Goal: Task Accomplishment & Management: Manage account settings

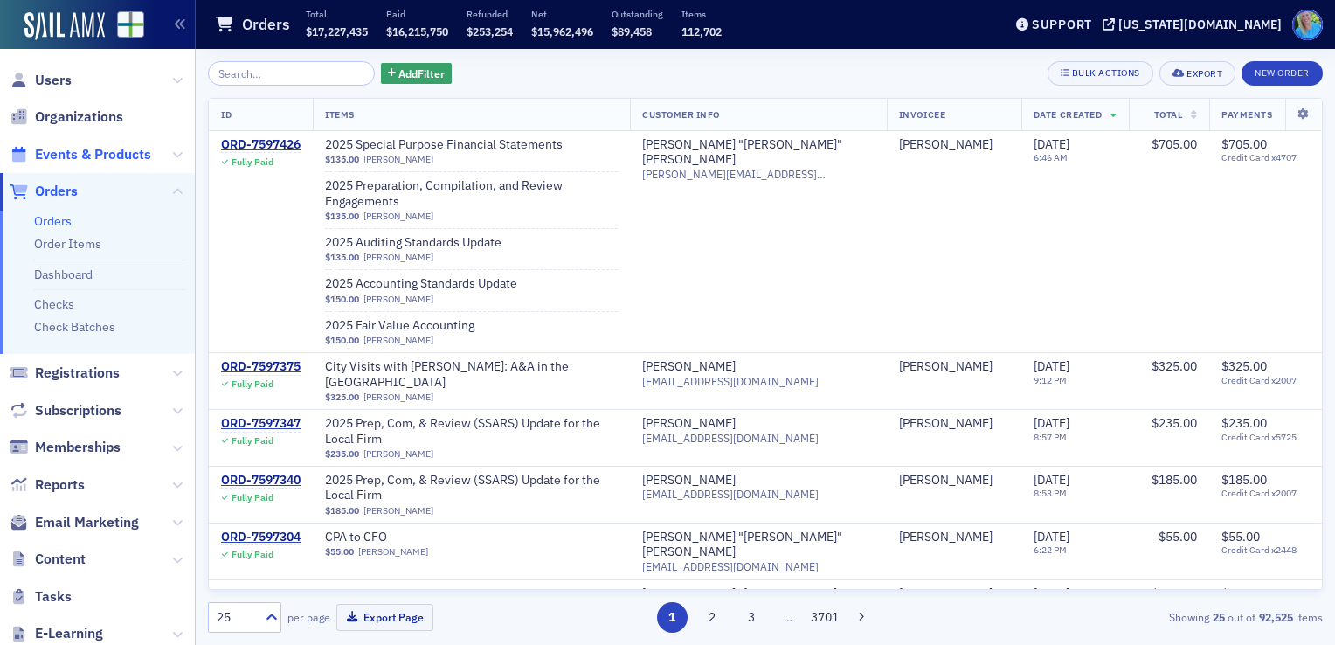
click at [90, 152] on span "Events & Products" at bounding box center [93, 154] width 116 height 19
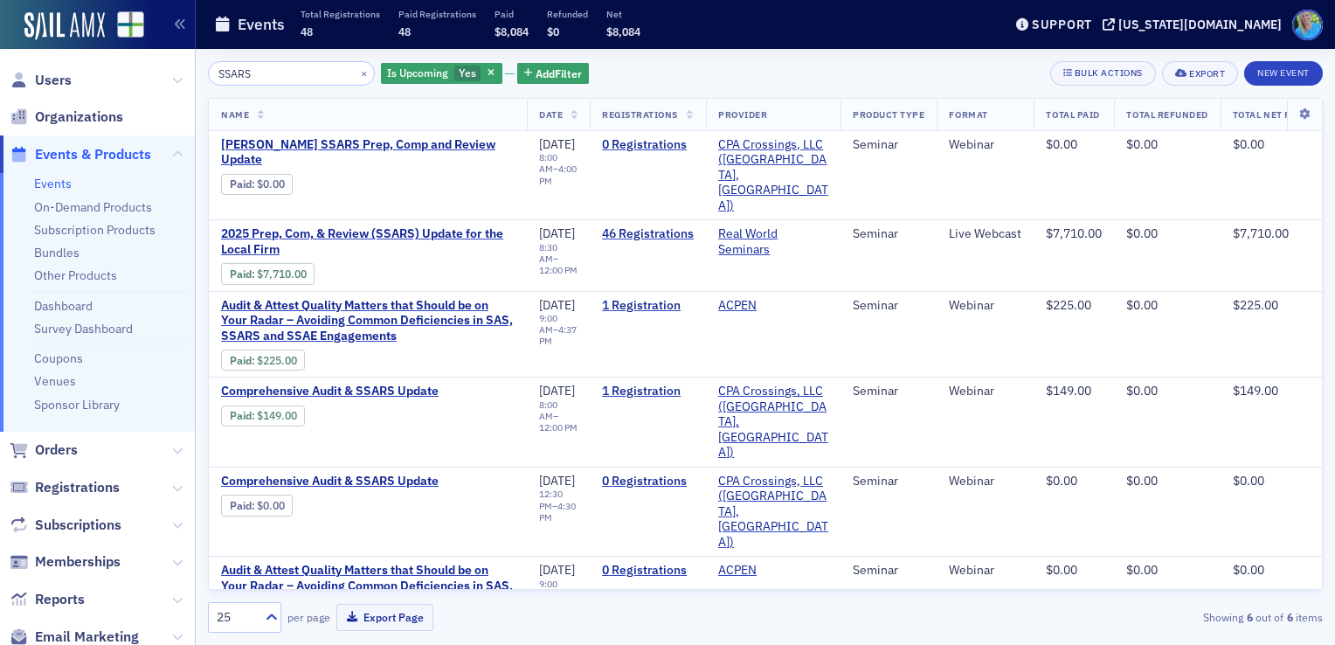
type input "SSARS"
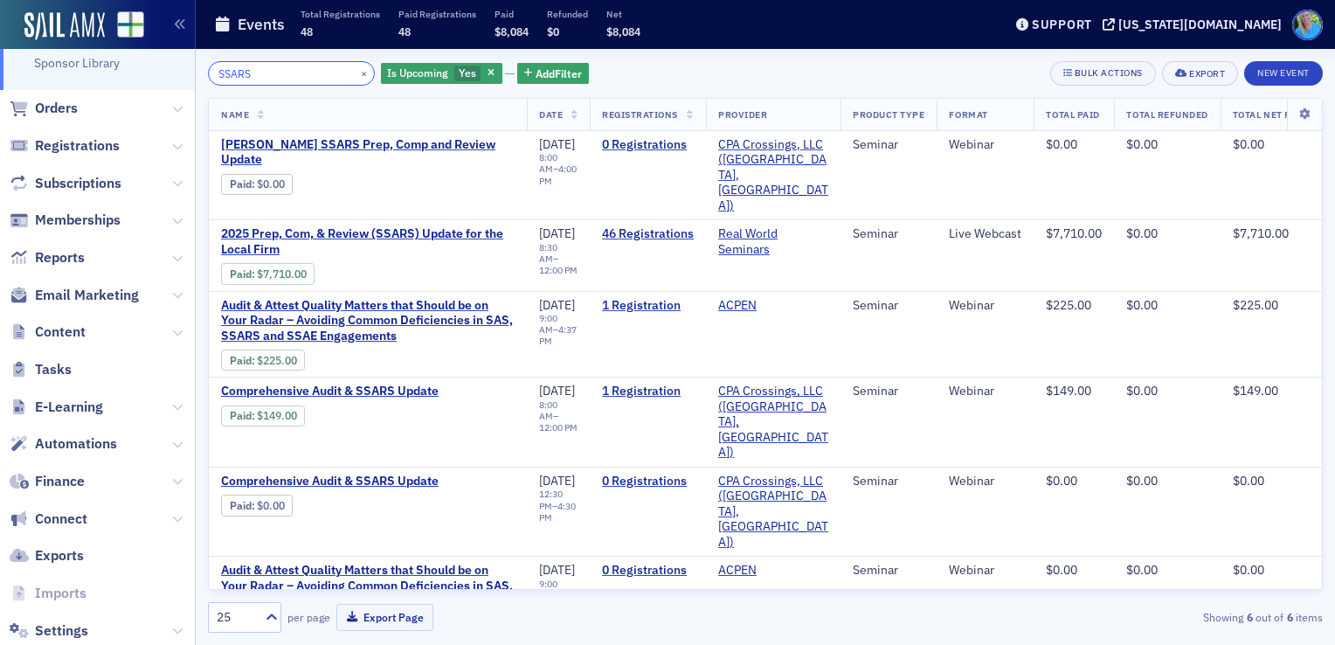
scroll to position [353, 0]
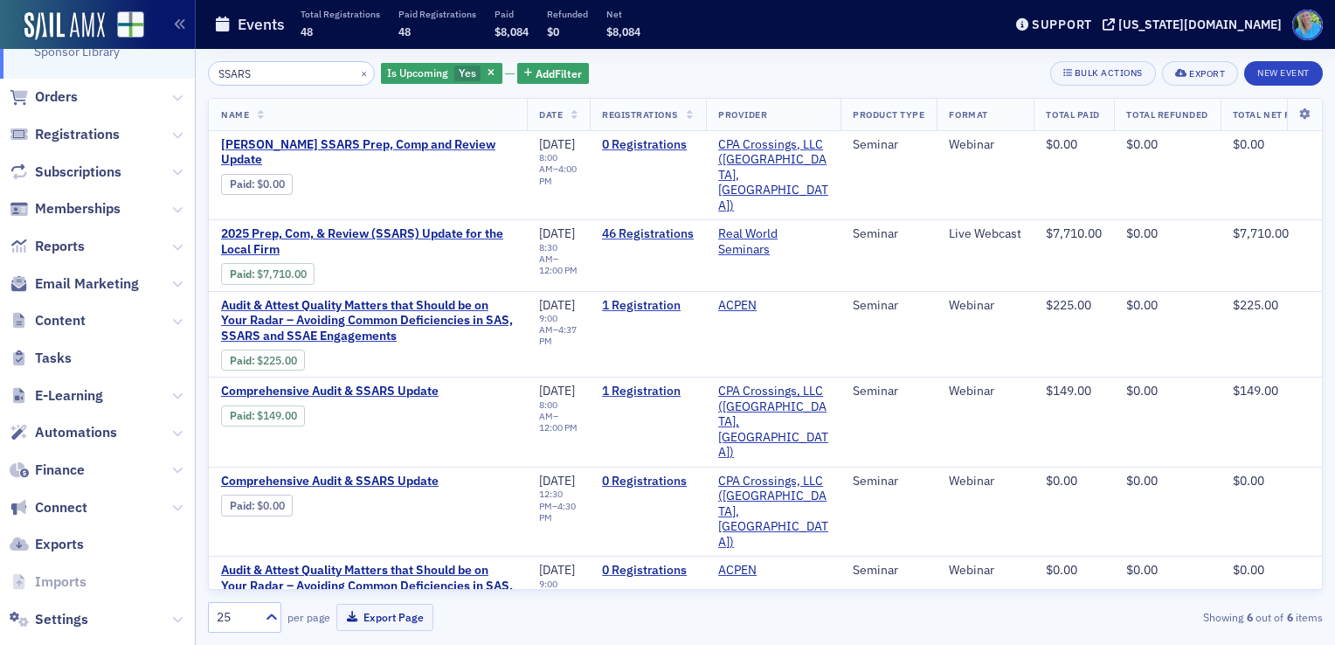
click at [170, 391] on span "E-Learning" at bounding box center [97, 396] width 195 height 38
click at [170, 394] on span "E-Learning" at bounding box center [97, 396] width 195 height 38
click at [157, 395] on span "E-Learning" at bounding box center [97, 396] width 195 height 38
click at [172, 395] on icon at bounding box center [177, 396] width 10 height 10
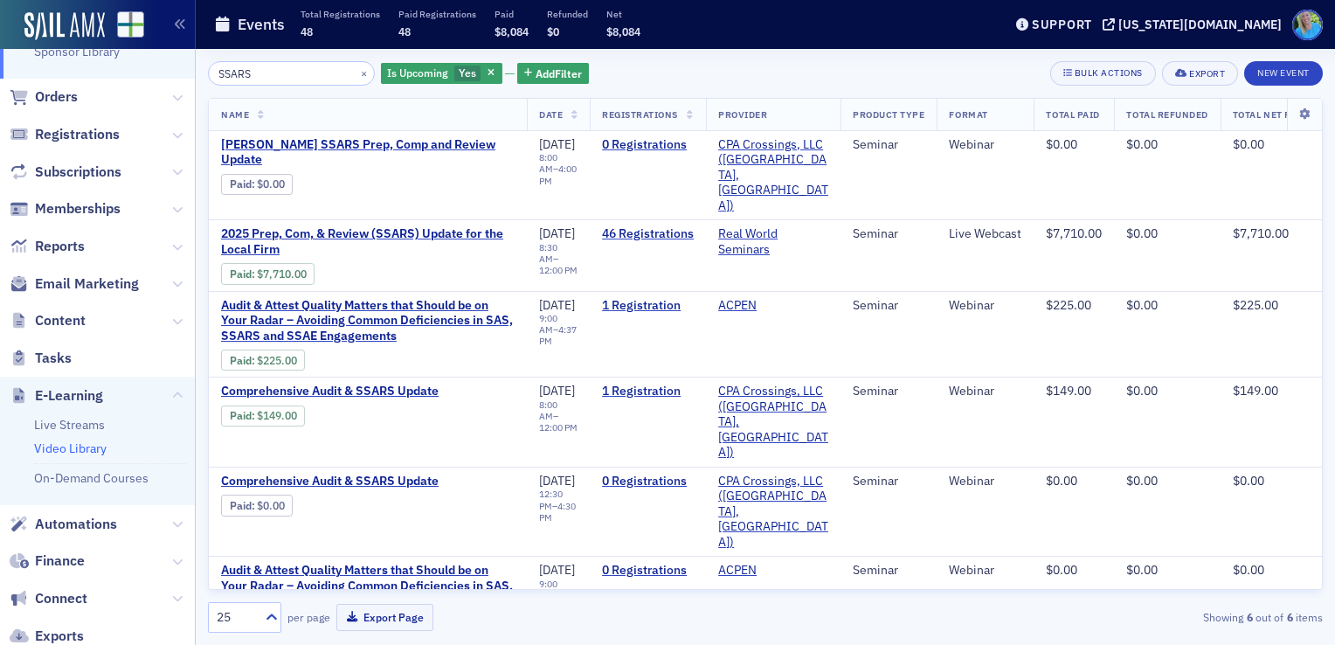
click at [80, 446] on link "Video Library" at bounding box center [70, 448] width 73 height 16
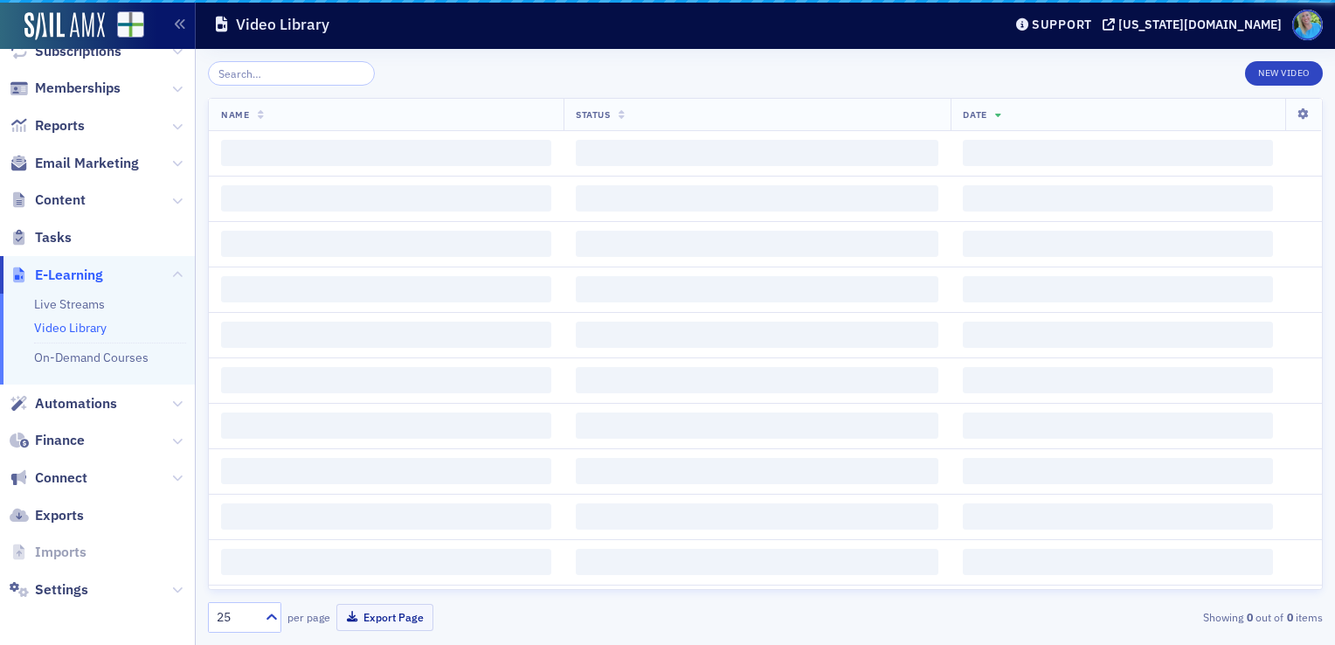
scroll to position [214, 0]
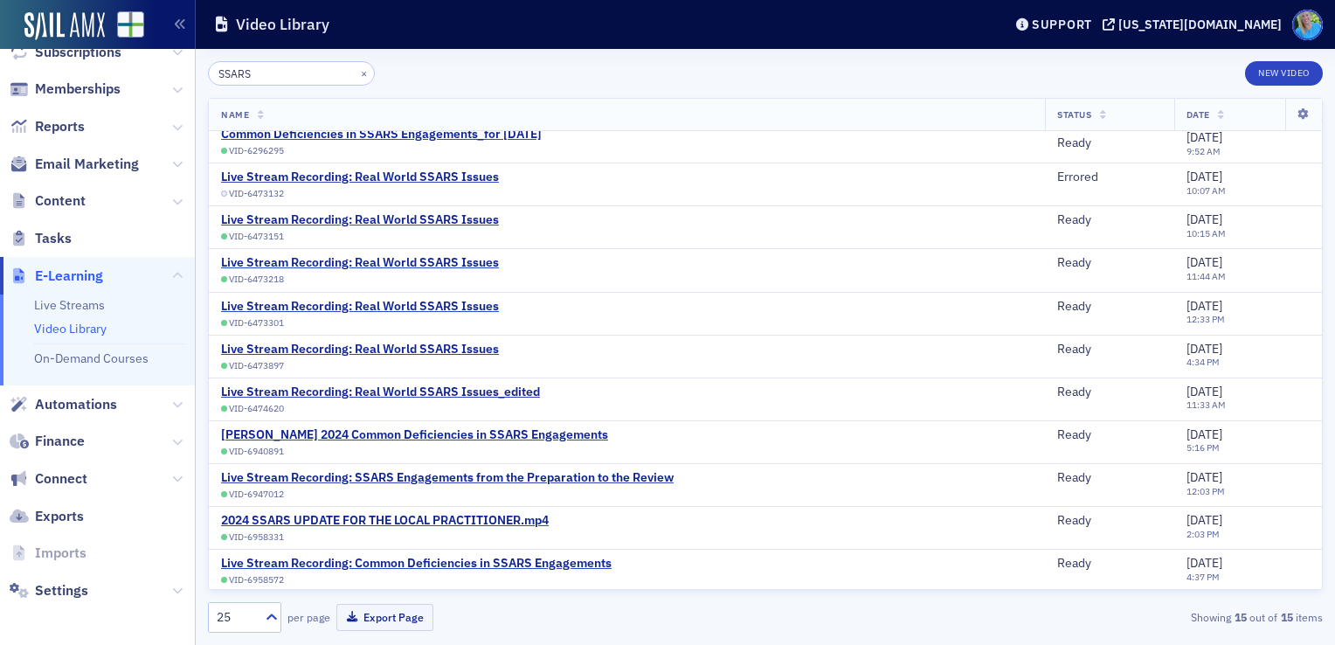
scroll to position [182, 0]
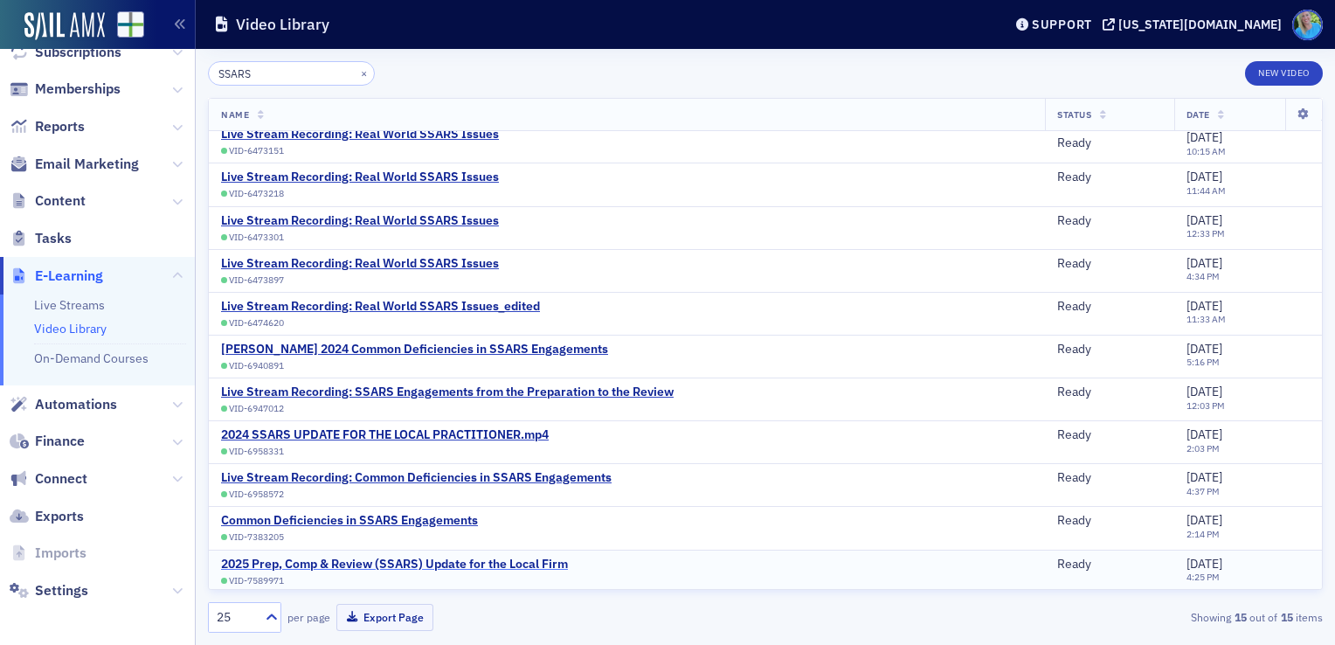
type input "SSARS"
click at [522, 557] on div "2025 Prep, Comp & Review (SSARS) Update for the Local Firm" at bounding box center [394, 565] width 347 height 16
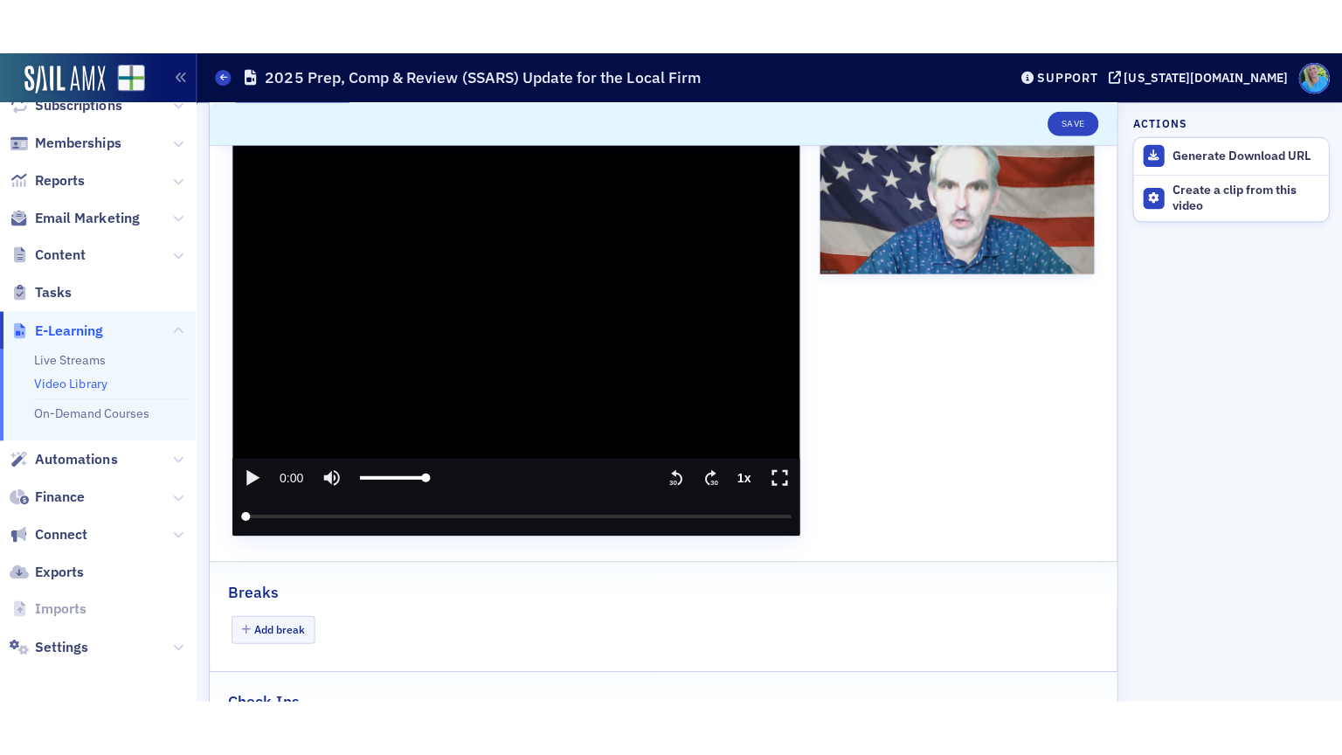
scroll to position [263, 0]
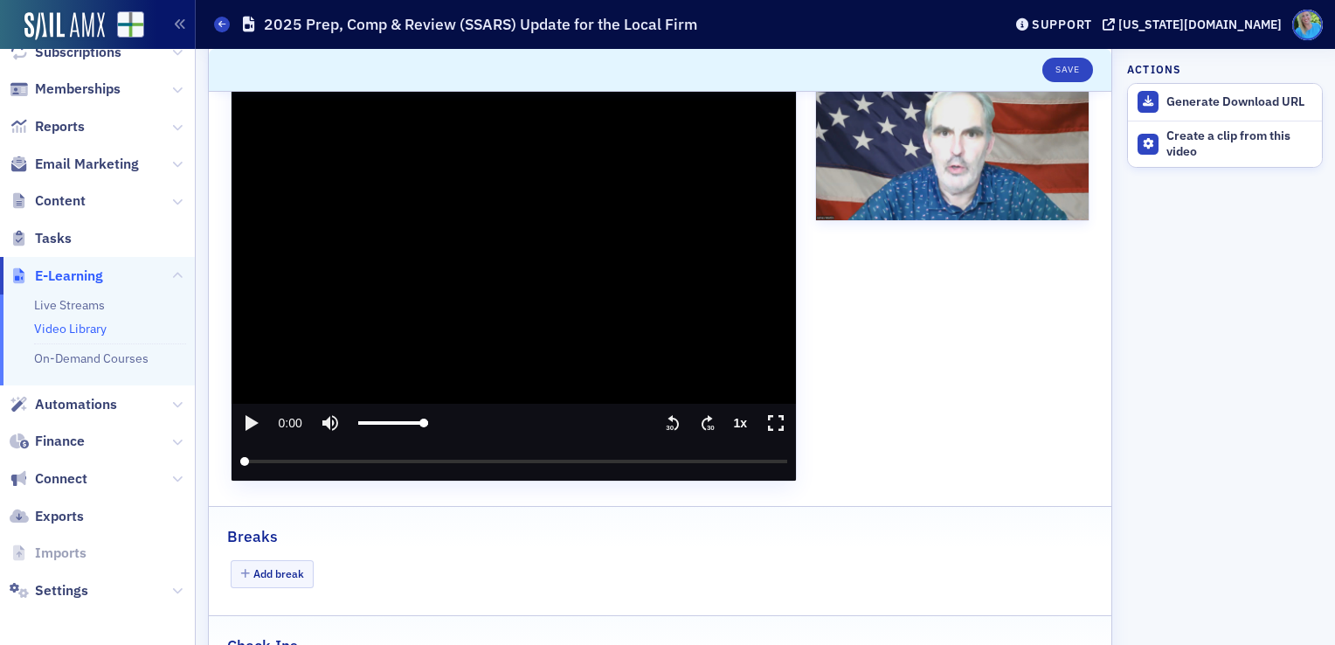
click at [765, 419] on icon "enter fullscreen mode" at bounding box center [776, 422] width 23 height 21
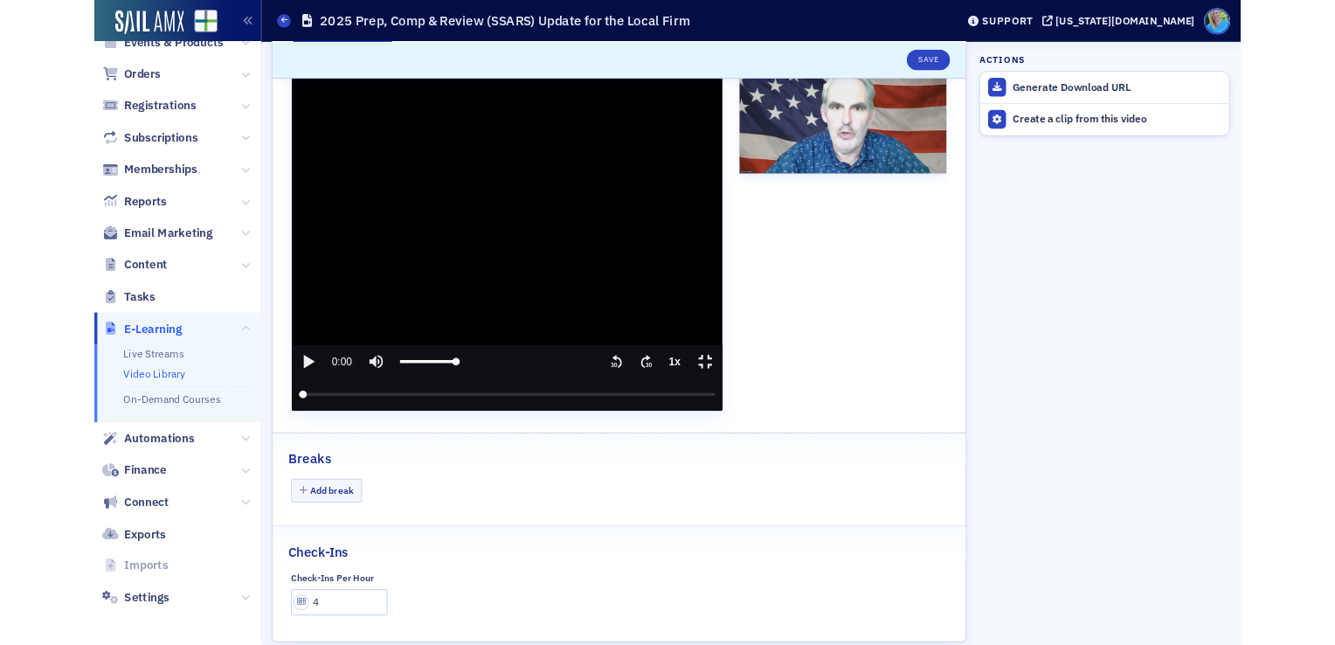
scroll to position [105, 0]
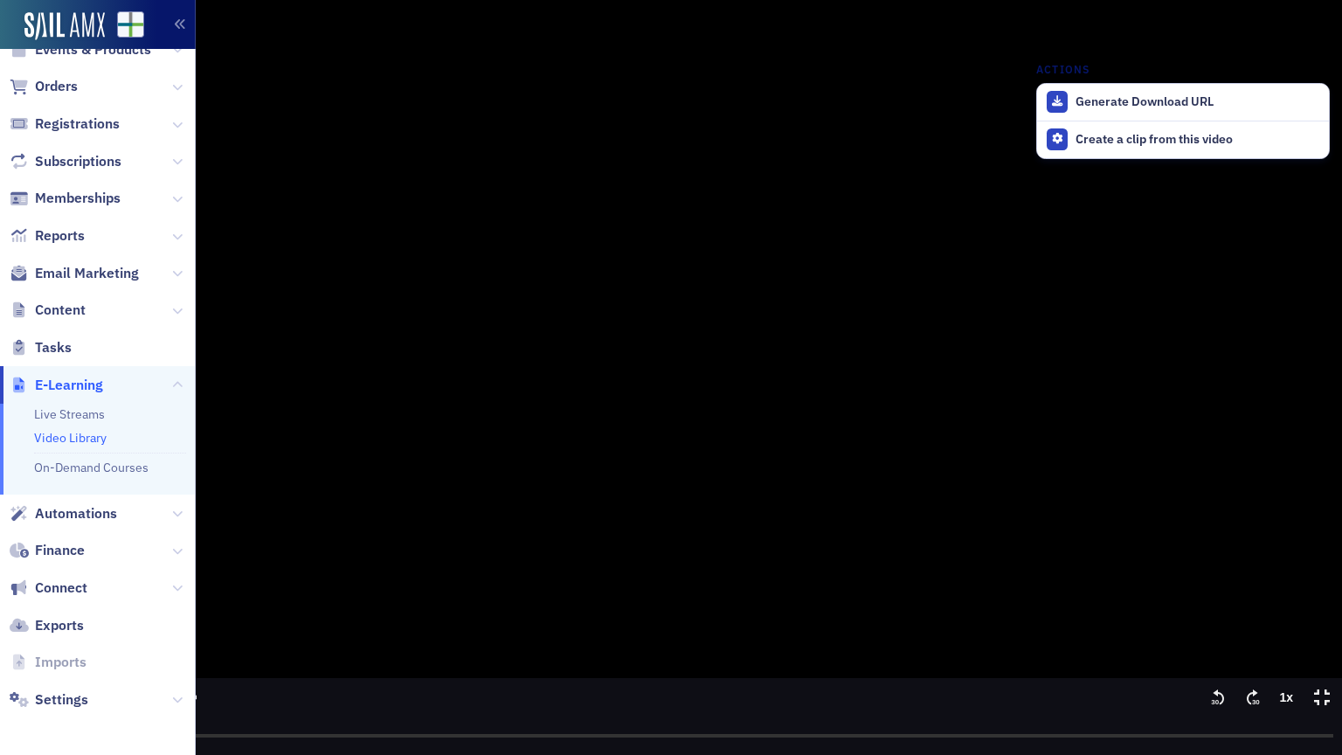
click at [21, 644] on icon "play" at bounding box center [20, 697] width 13 height 16
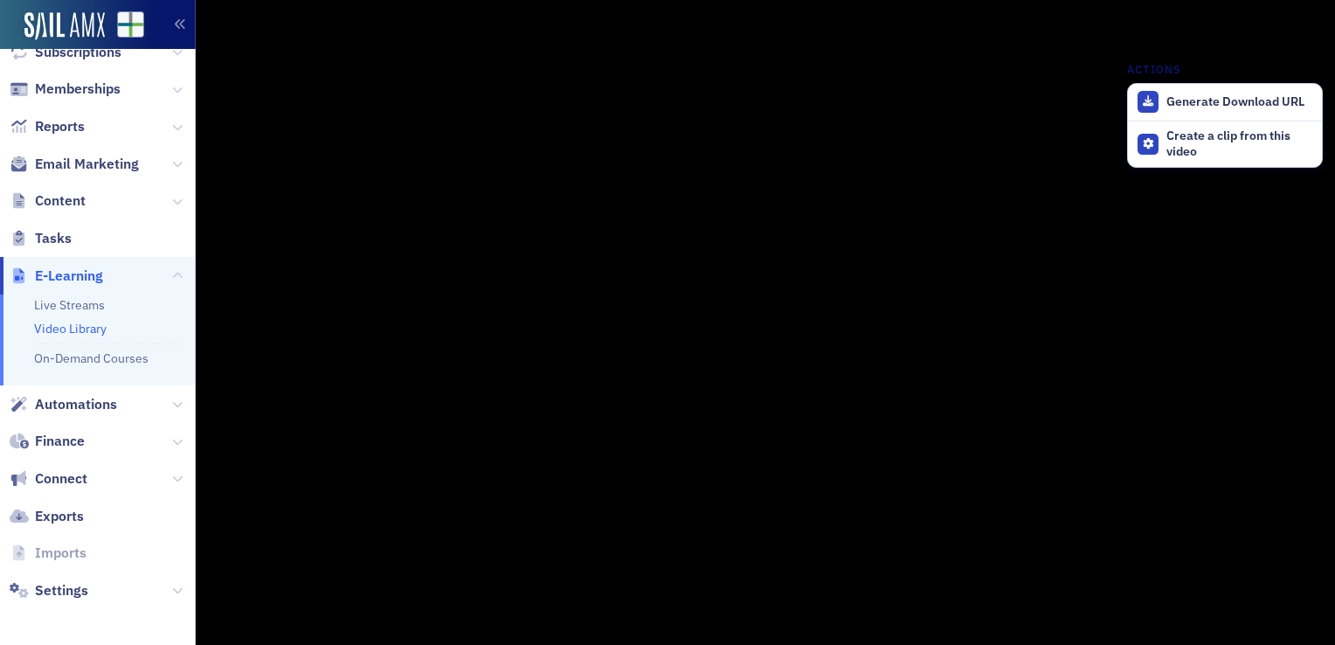
scroll to position [214, 0]
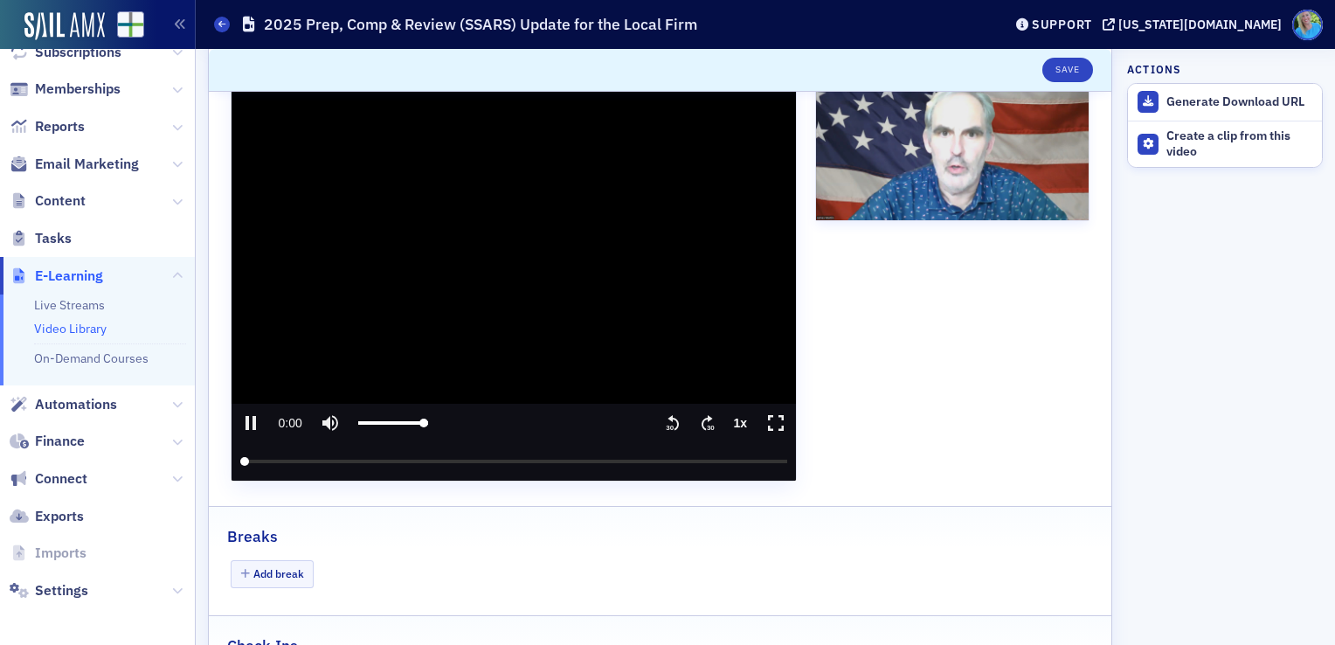
drag, startPoint x: 246, startPoint y: 460, endPoint x: 218, endPoint y: 457, distance: 28.1
click at [240, 457] on input "seek" at bounding box center [514, 461] width 548 height 38
click at [248, 427] on icon "pause" at bounding box center [250, 422] width 21 height 21
click at [253, 428] on icon "play" at bounding box center [250, 422] width 21 height 21
drag, startPoint x: 243, startPoint y: 460, endPoint x: 542, endPoint y: 455, distance: 298.9
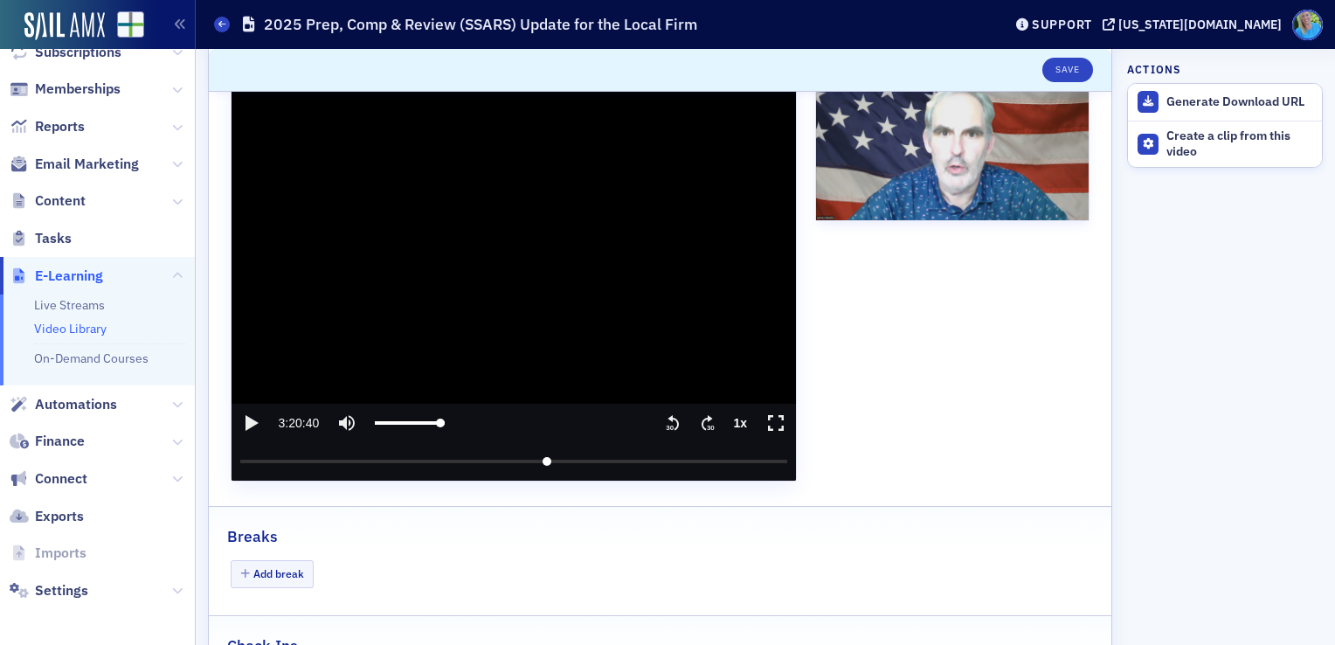
click at [542, 455] on input "seek" at bounding box center [514, 461] width 548 height 38
drag, startPoint x: 542, startPoint y: 455, endPoint x: 470, endPoint y: 453, distance: 71.7
click at [470, 453] on input "seek" at bounding box center [514, 461] width 548 height 38
click at [246, 421] on icon "play" at bounding box center [252, 423] width 13 height 16
click at [699, 421] on icon ".text{font-size:8px;font-family:Arial-BoldMT, Arial;font-weight:700;} 30" at bounding box center [707, 422] width 17 height 21
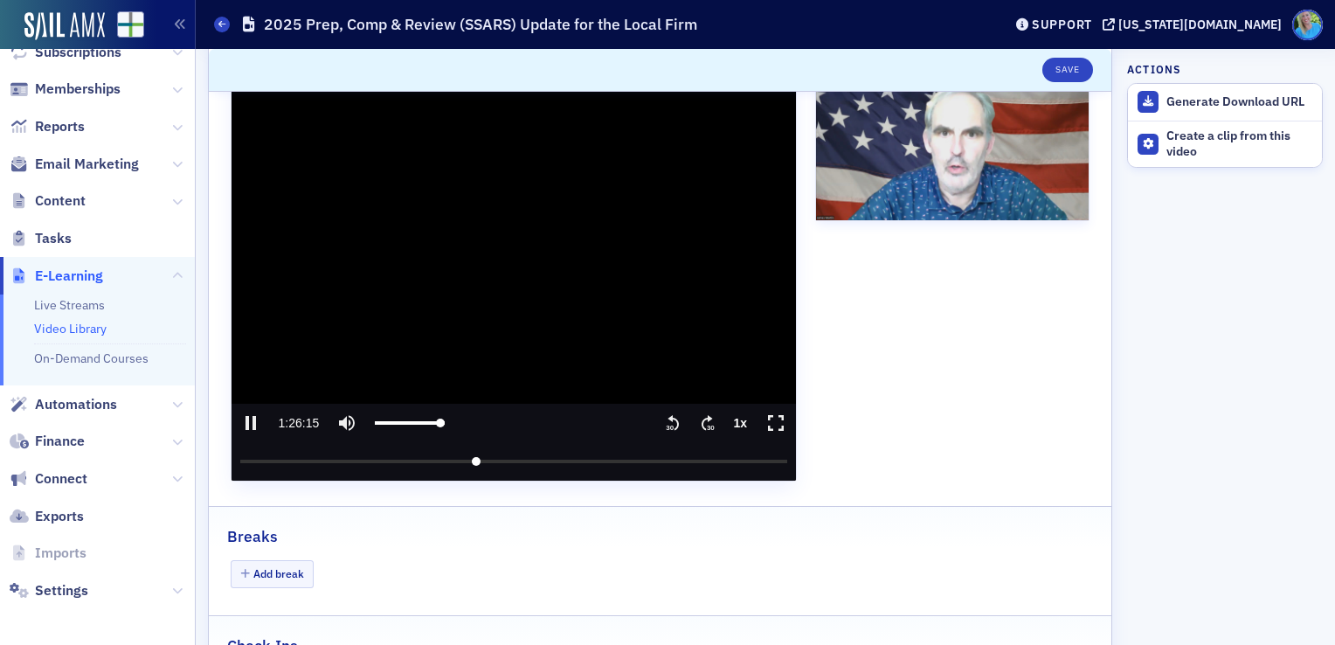
click at [699, 421] on icon ".text{font-size:8px;font-family:Arial-BoldMT, Arial;font-weight:700;} 30" at bounding box center [707, 422] width 17 height 21
click at [668, 418] on icon "seek back 30 seconds" at bounding box center [673, 423] width 11 height 16
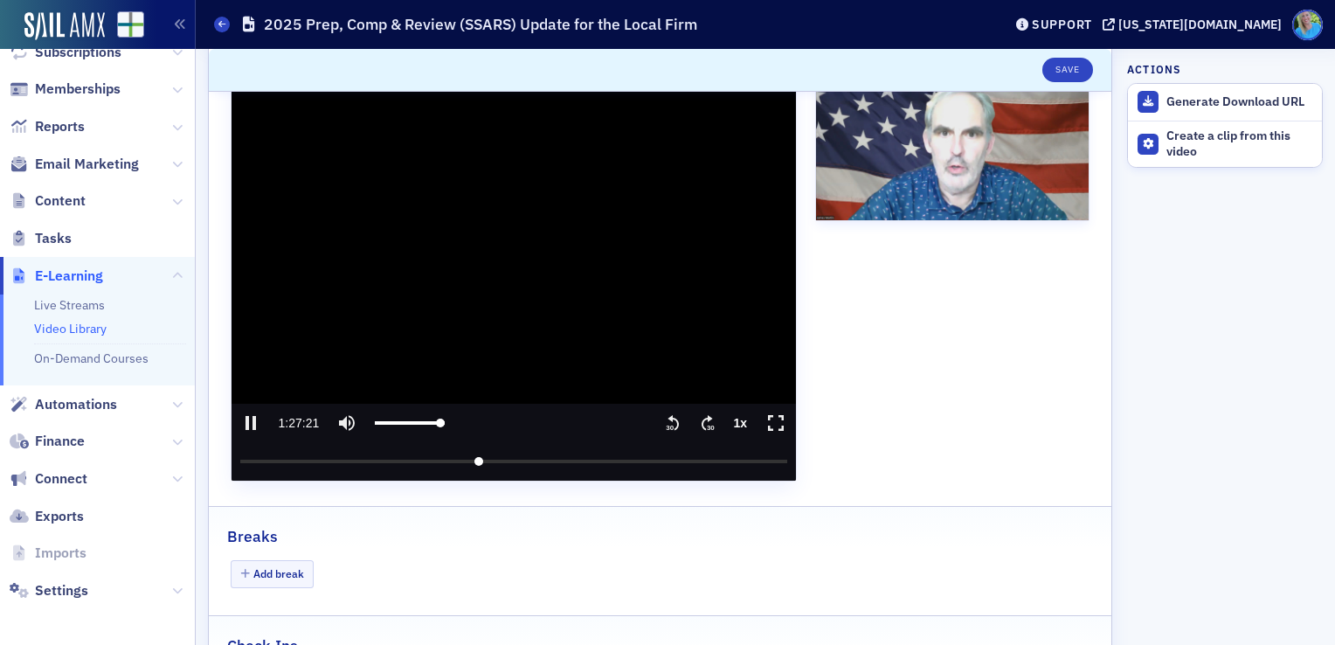
click at [668, 418] on icon "seek back 30 seconds" at bounding box center [673, 423] width 11 height 16
click at [706, 424] on text "30" at bounding box center [710, 428] width 8 height 8
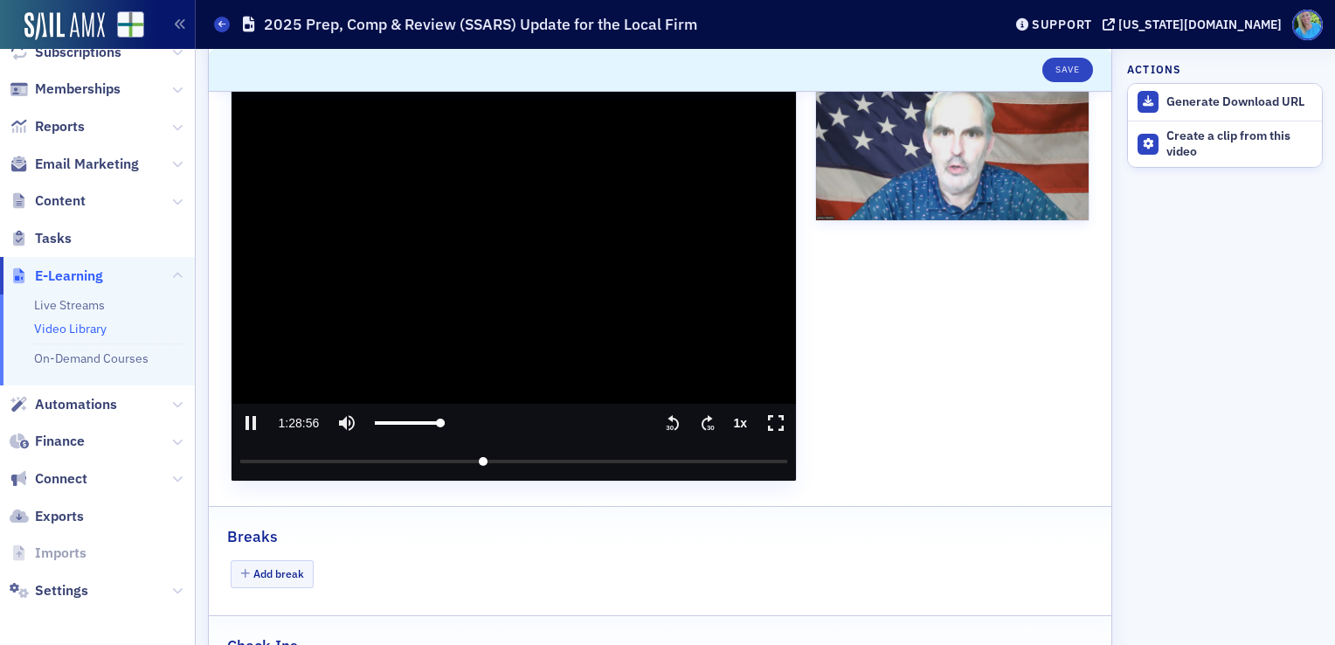
click at [706, 424] on text "30" at bounding box center [710, 428] width 8 height 8
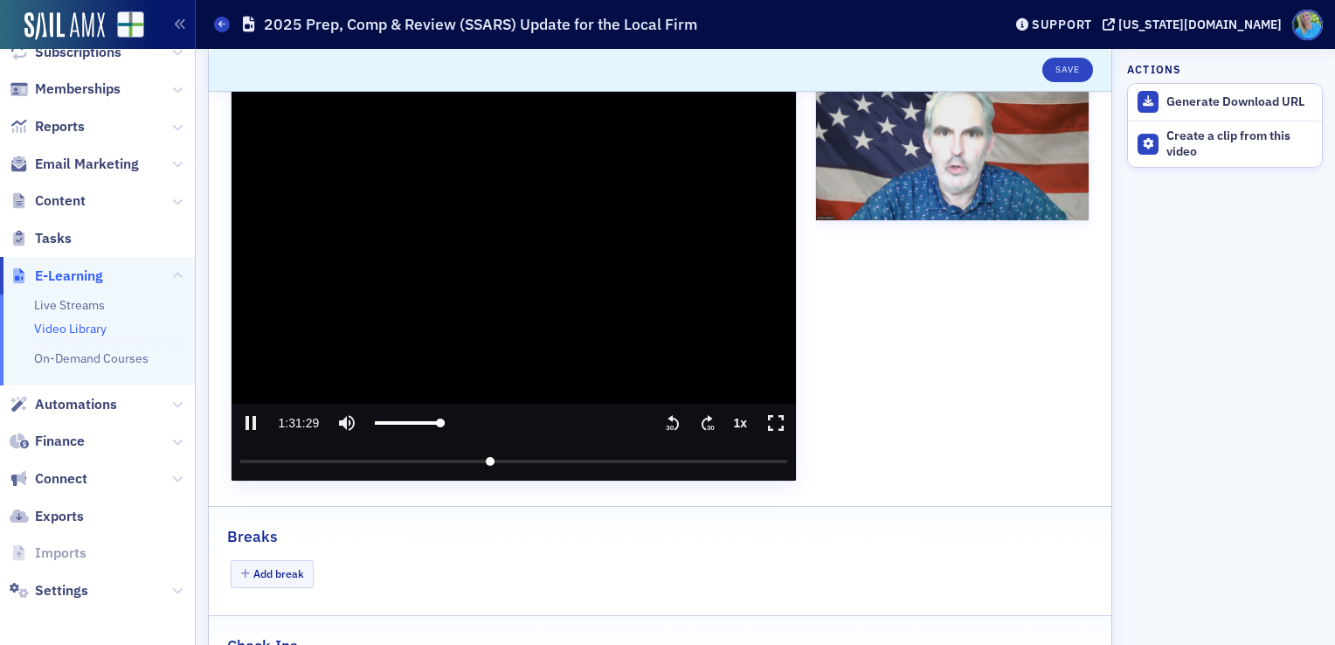
click at [706, 424] on text "30" at bounding box center [710, 428] width 8 height 8
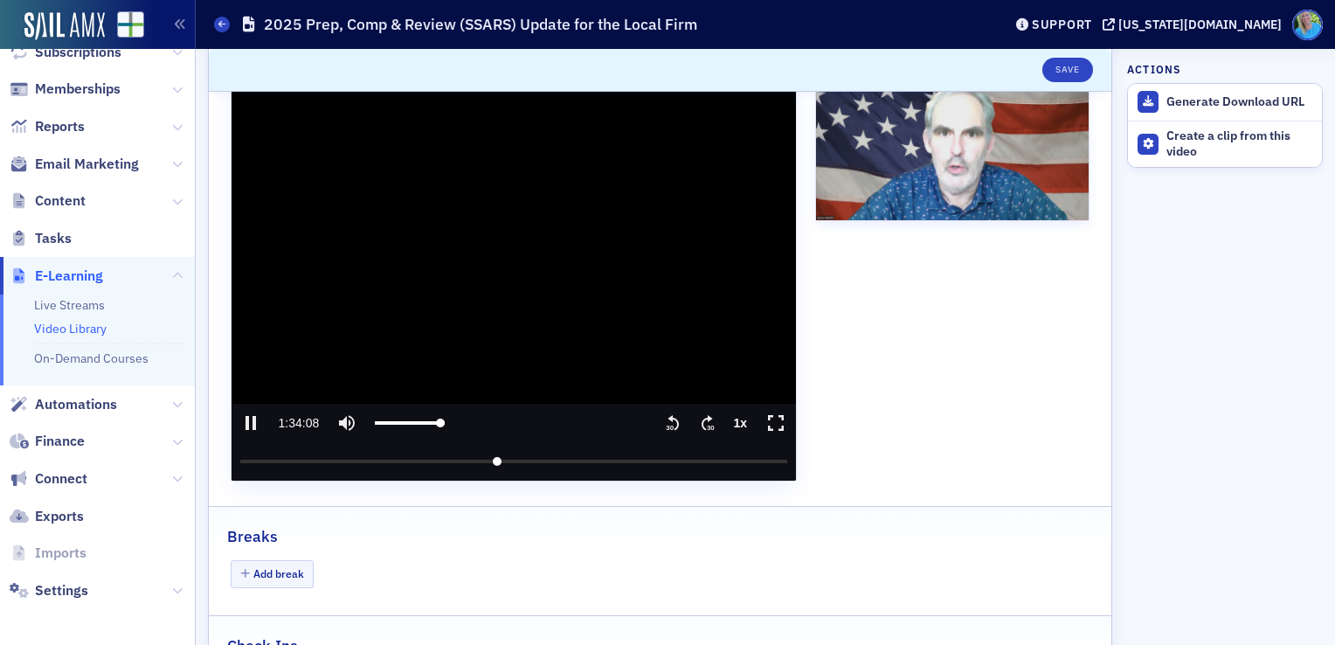
click at [706, 424] on text "30" at bounding box center [710, 428] width 8 height 8
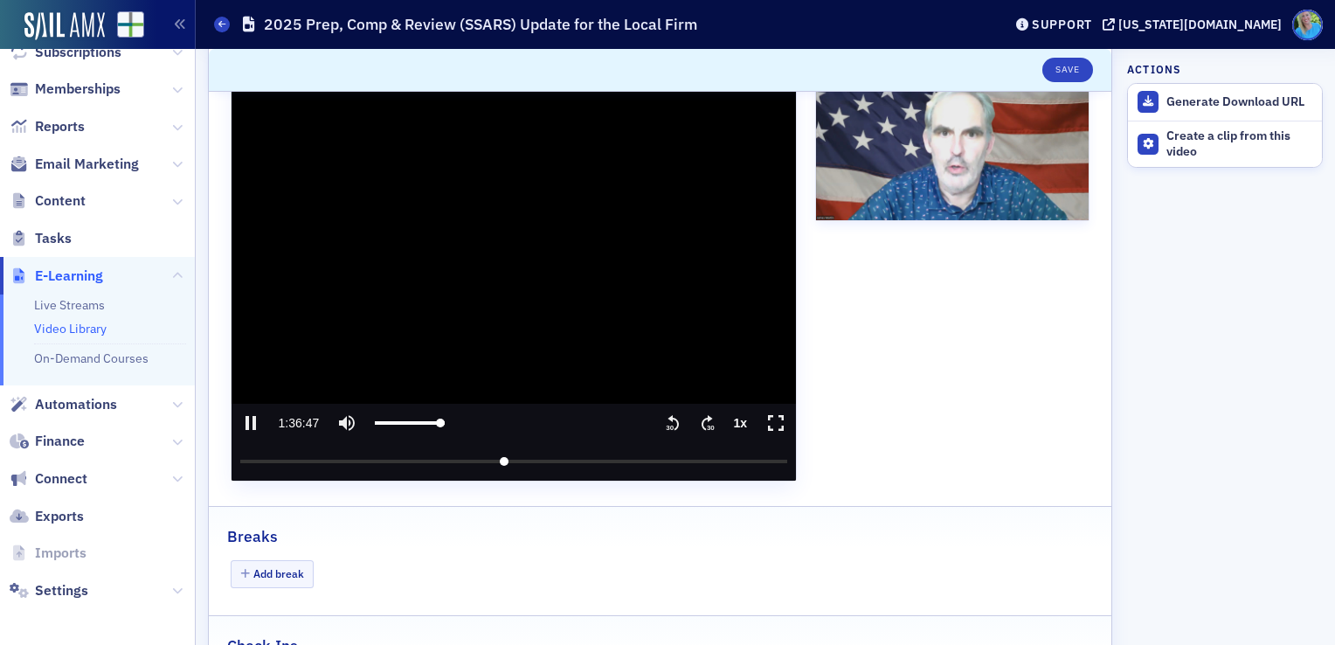
click at [706, 424] on text "30" at bounding box center [710, 428] width 8 height 8
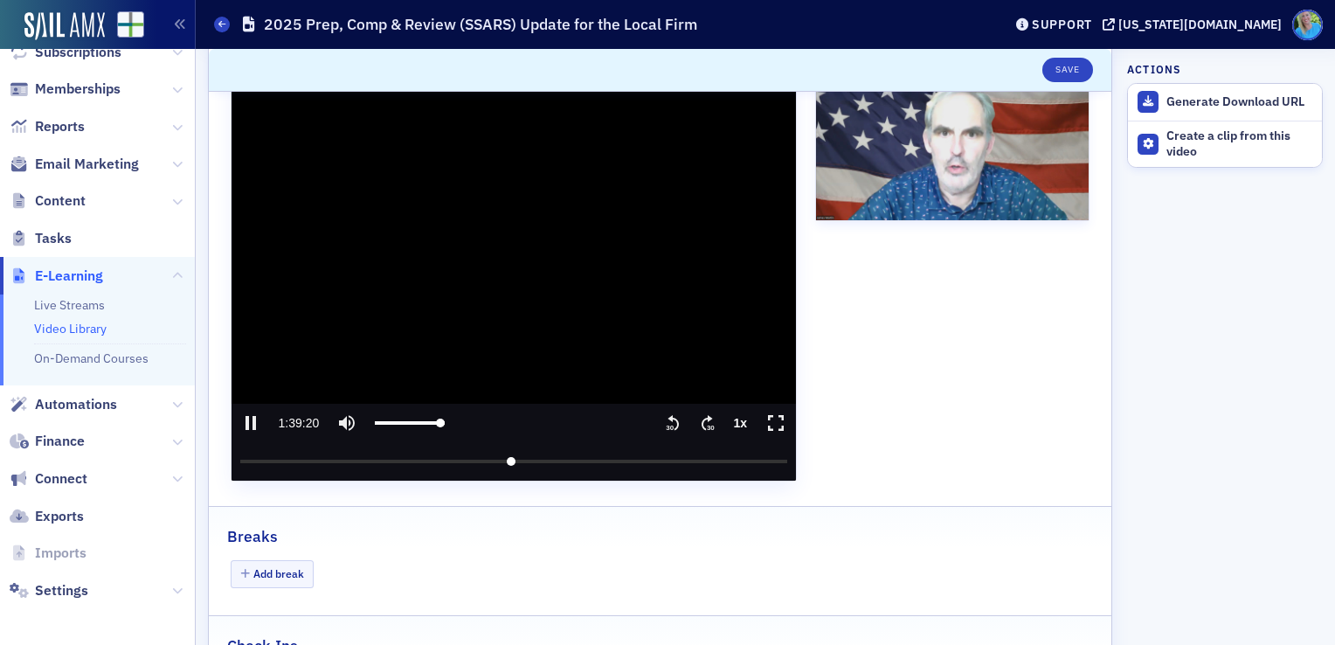
click at [706, 424] on text "30" at bounding box center [710, 428] width 8 height 8
click at [664, 413] on icon ".text{font-size:8px;font-family:Arial-BoldMT, Arial;font-weight:700;} 30" at bounding box center [672, 422] width 17 height 21
click at [252, 425] on icon "pause" at bounding box center [250, 422] width 21 height 21
type input "5981.94558"
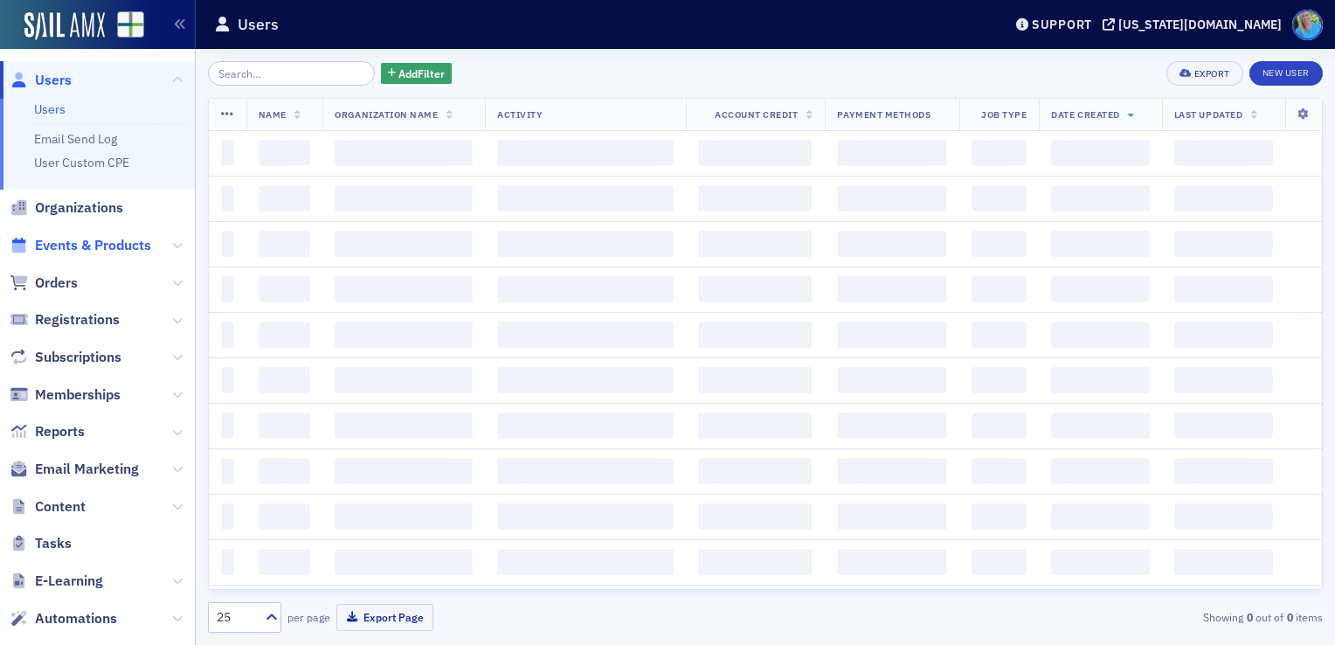
click at [69, 239] on span "Events & Products" at bounding box center [93, 245] width 116 height 19
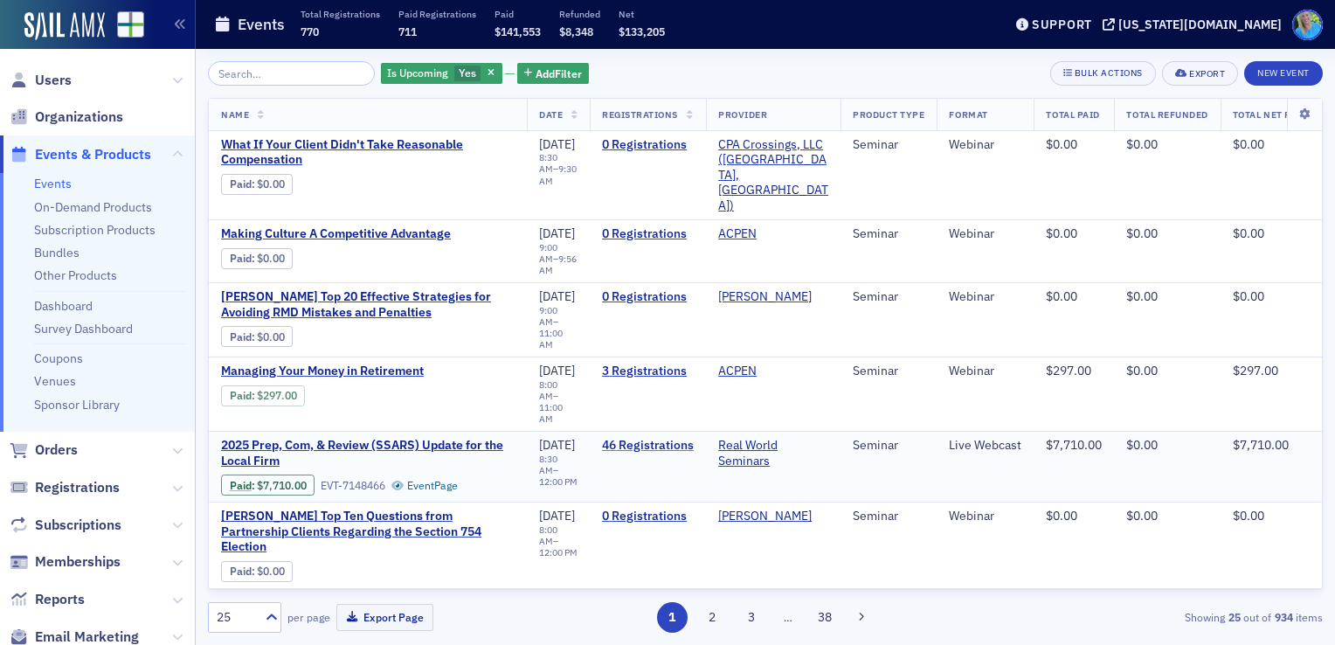
click at [647, 438] on link "46 Registrations" at bounding box center [648, 446] width 92 height 16
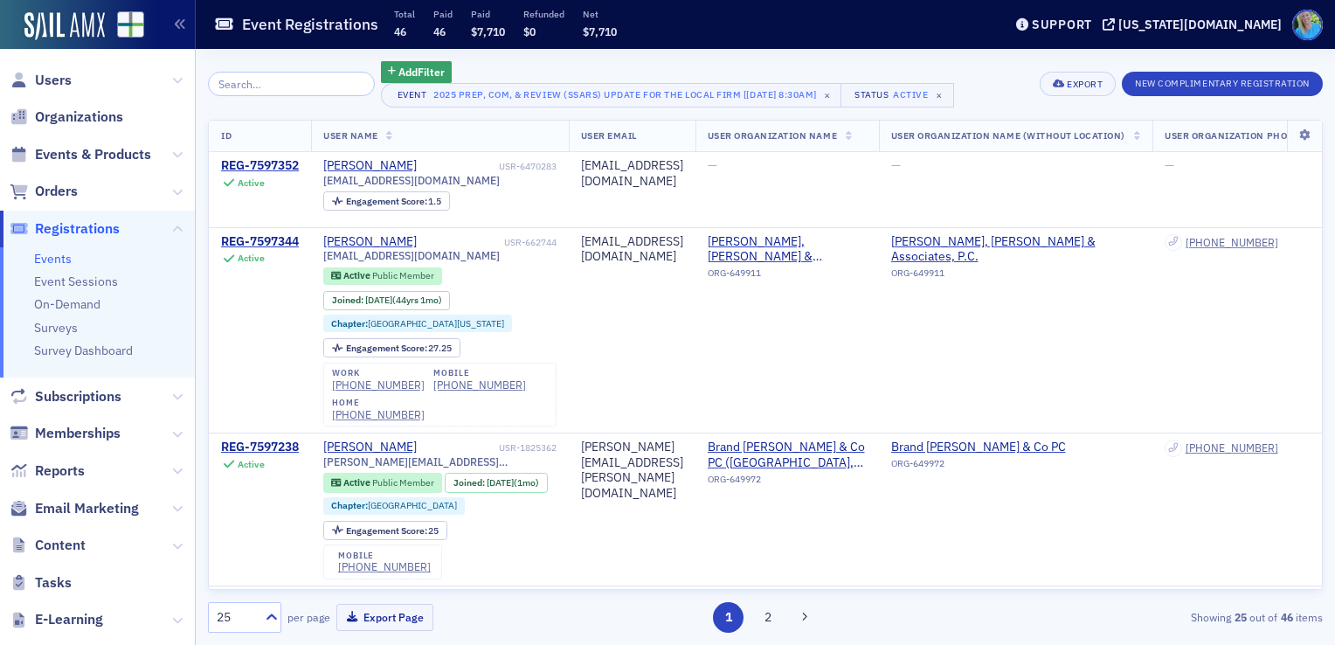
click at [281, 87] on input "search" at bounding box center [291, 84] width 167 height 24
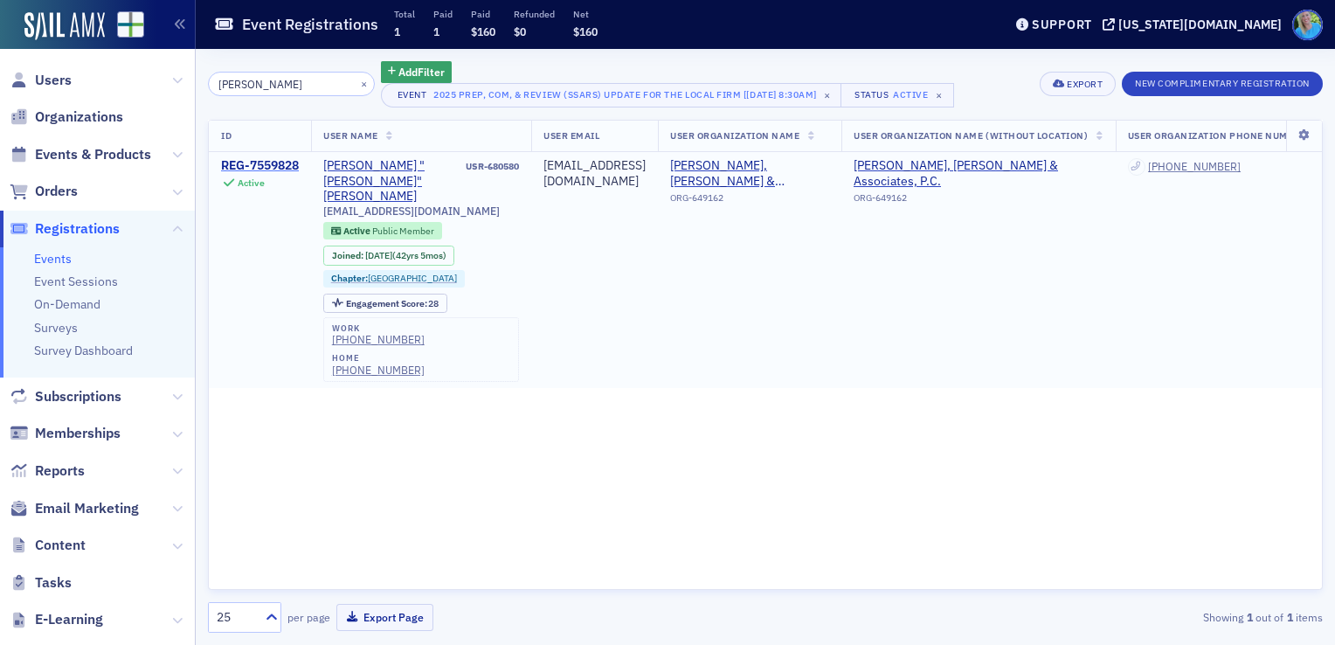
type input "Tucker"
click at [276, 165] on div "REG-7559828" at bounding box center [260, 166] width 78 height 16
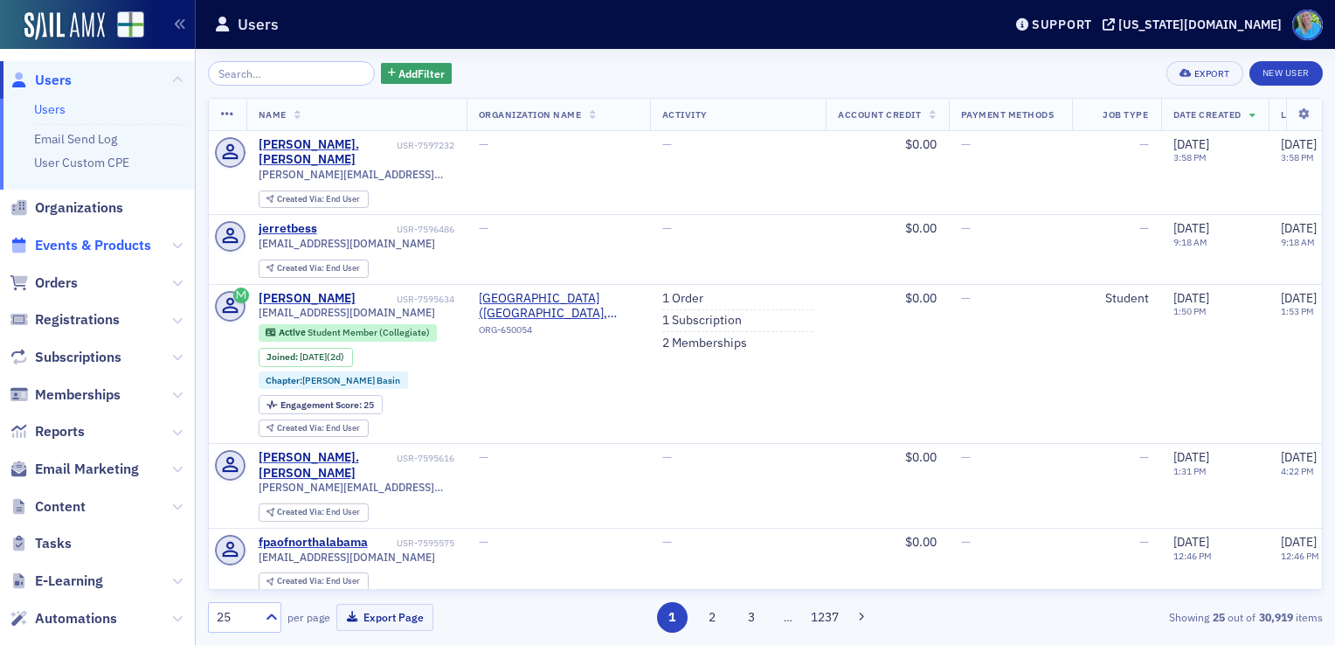
click at [82, 253] on span "Events & Products" at bounding box center [93, 245] width 116 height 19
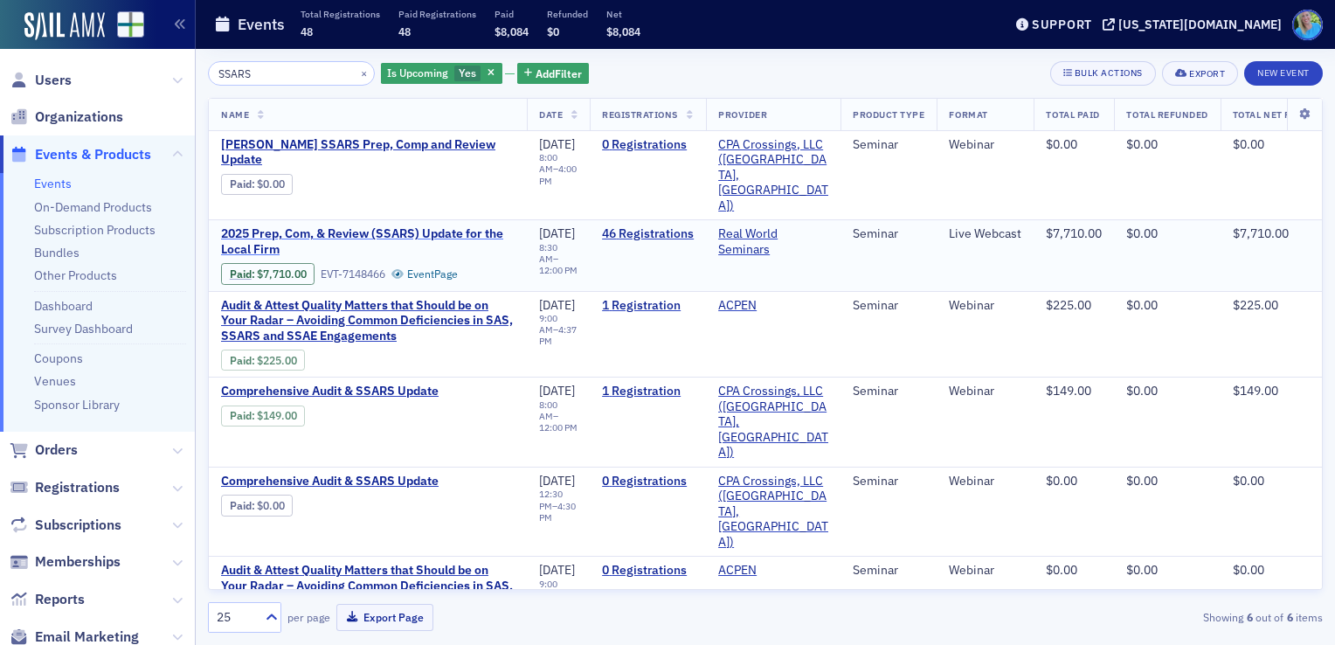
type input "SSARS"
click at [343, 226] on span "2025 Prep, Com, & Review (SSARS) Update for the Local Firm" at bounding box center [368, 241] width 294 height 31
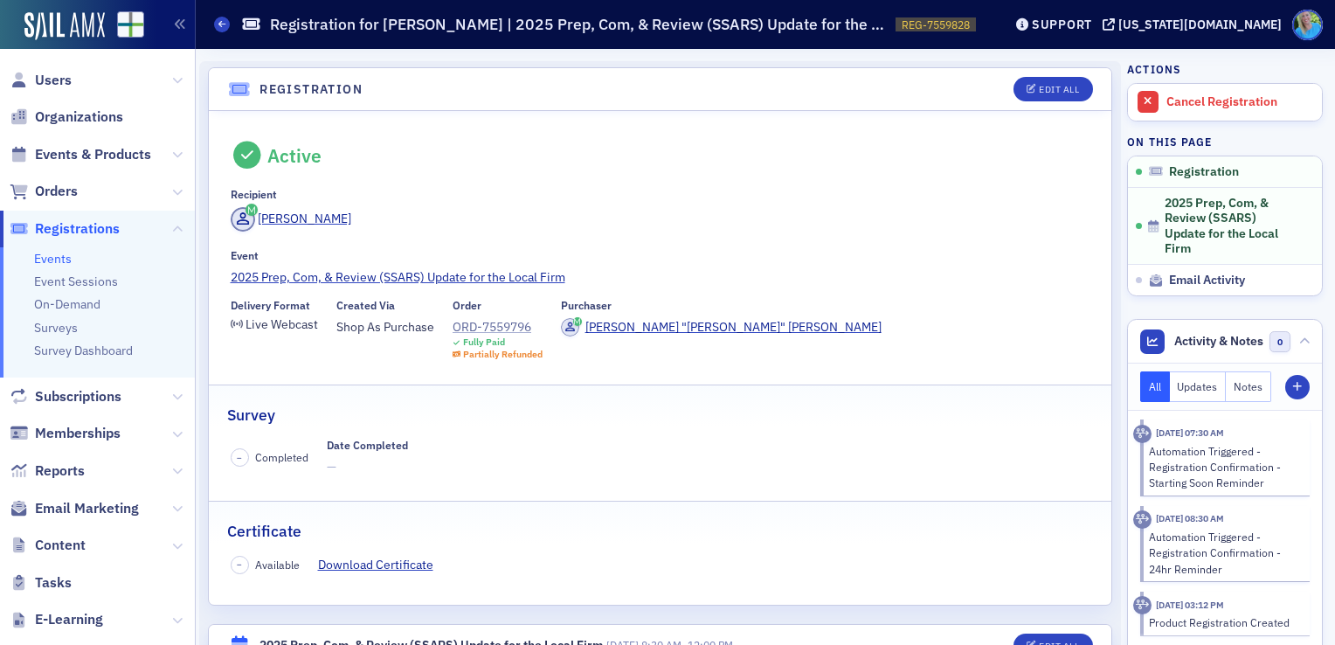
click at [484, 324] on div "ORD-7559796" at bounding box center [498, 327] width 90 height 18
click at [67, 195] on span "Orders" at bounding box center [56, 191] width 43 height 19
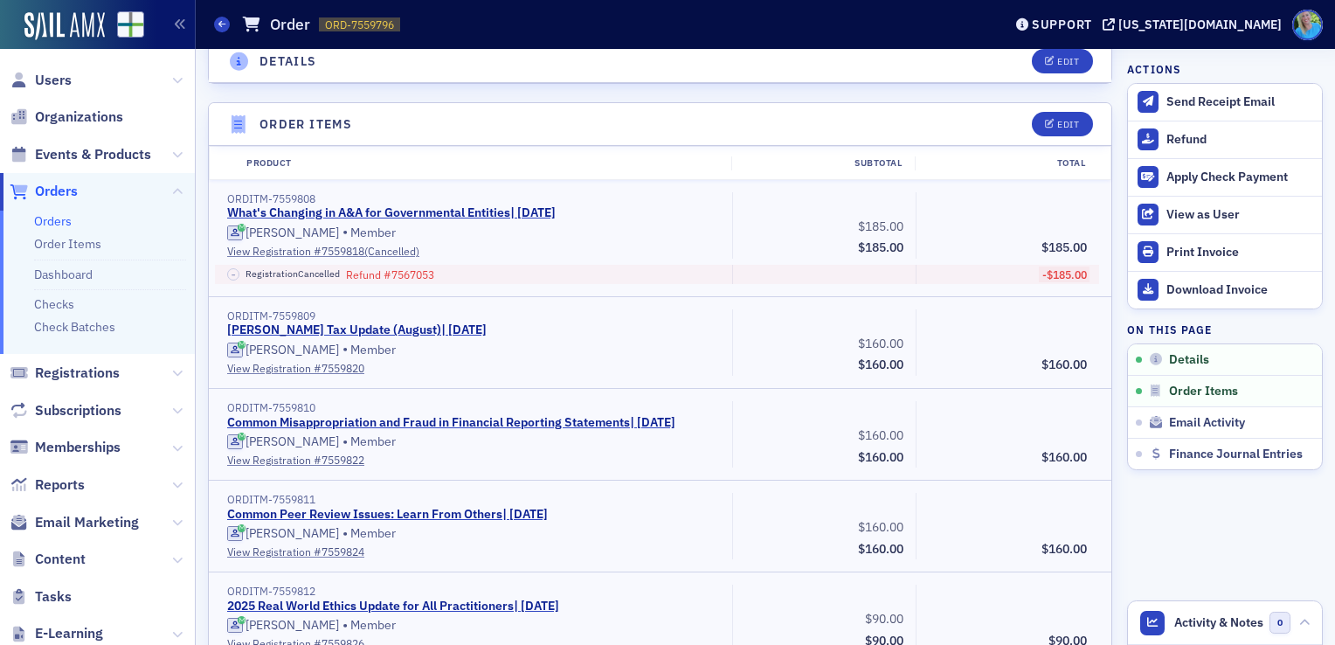
scroll to position [559, 0]
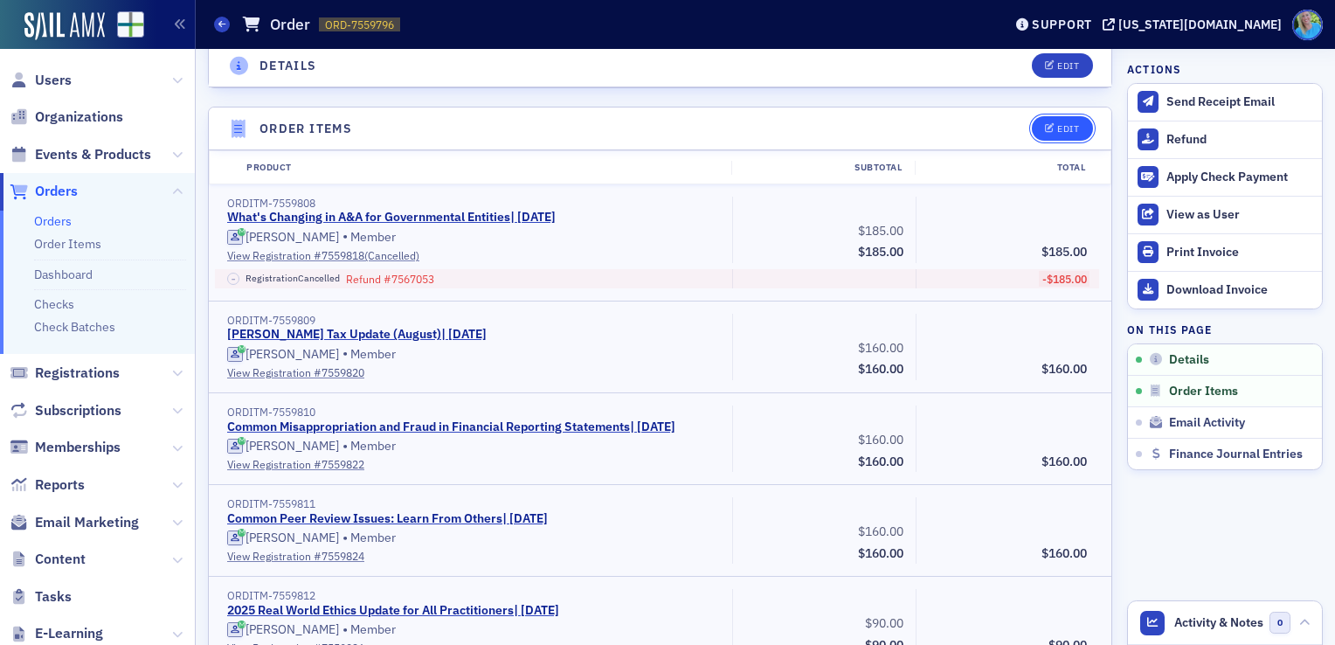
click at [1045, 135] on button "Edit" at bounding box center [1062, 128] width 60 height 24
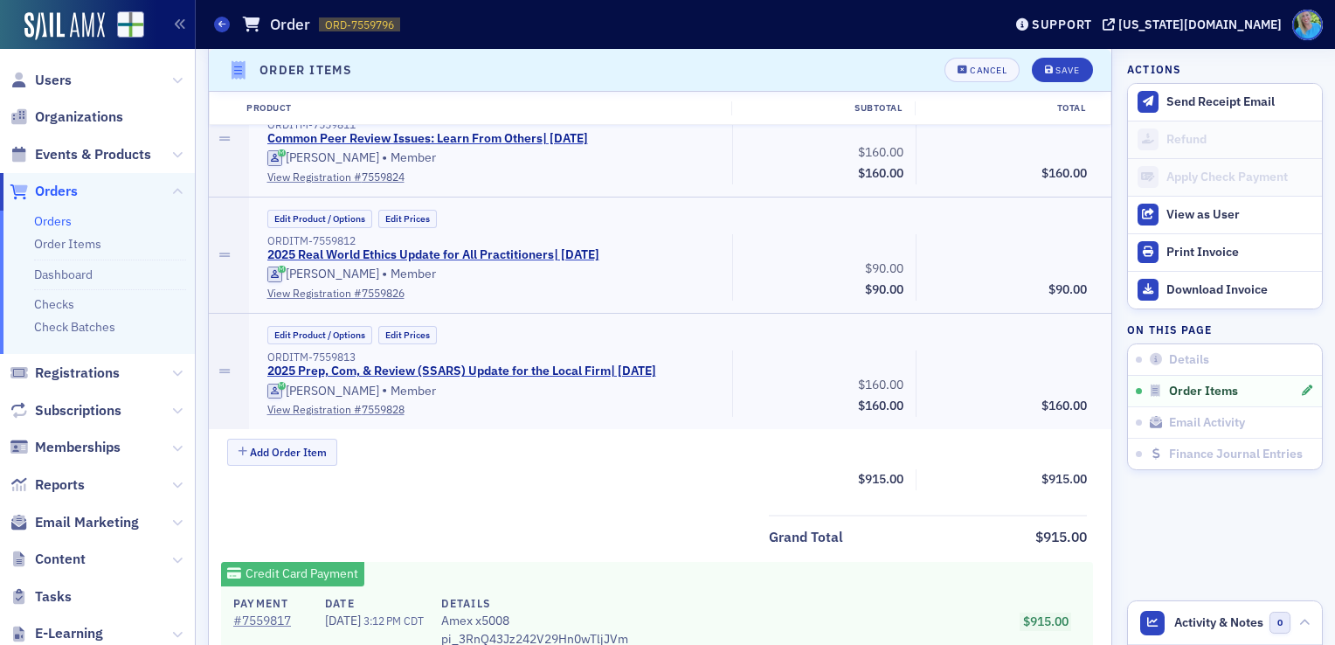
scroll to position [1046, 0]
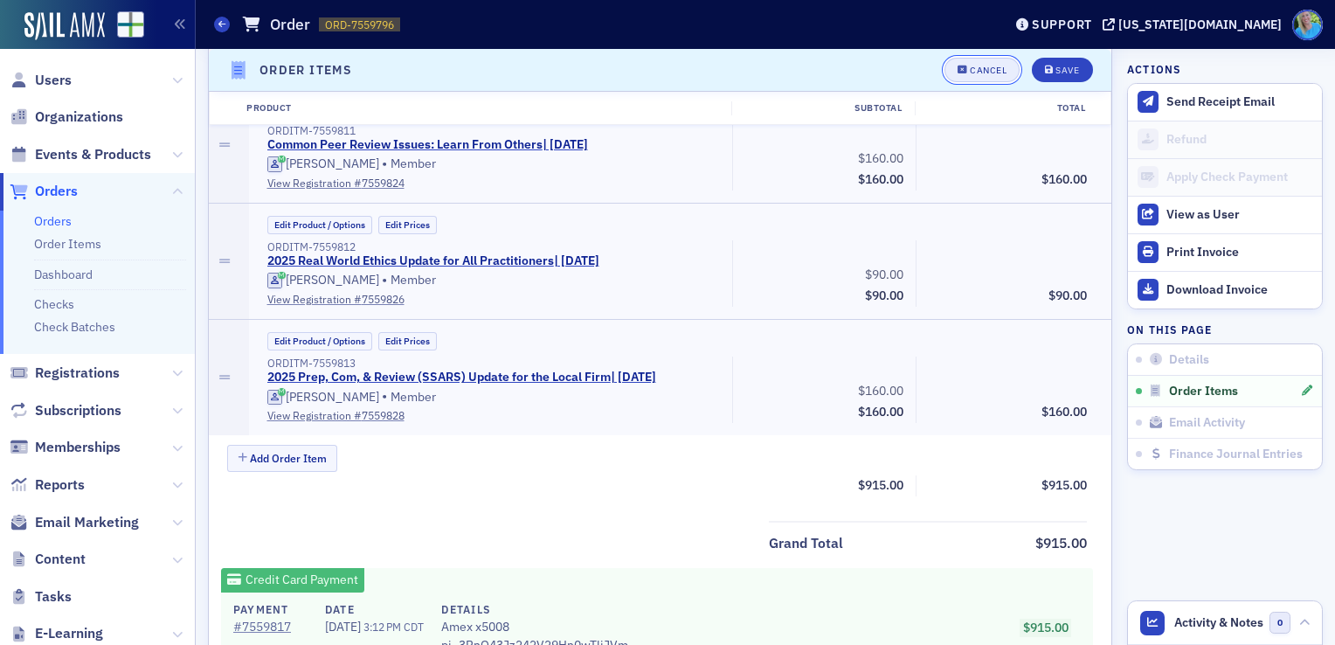
click at [968, 76] on button "Cancel" at bounding box center [982, 70] width 75 height 24
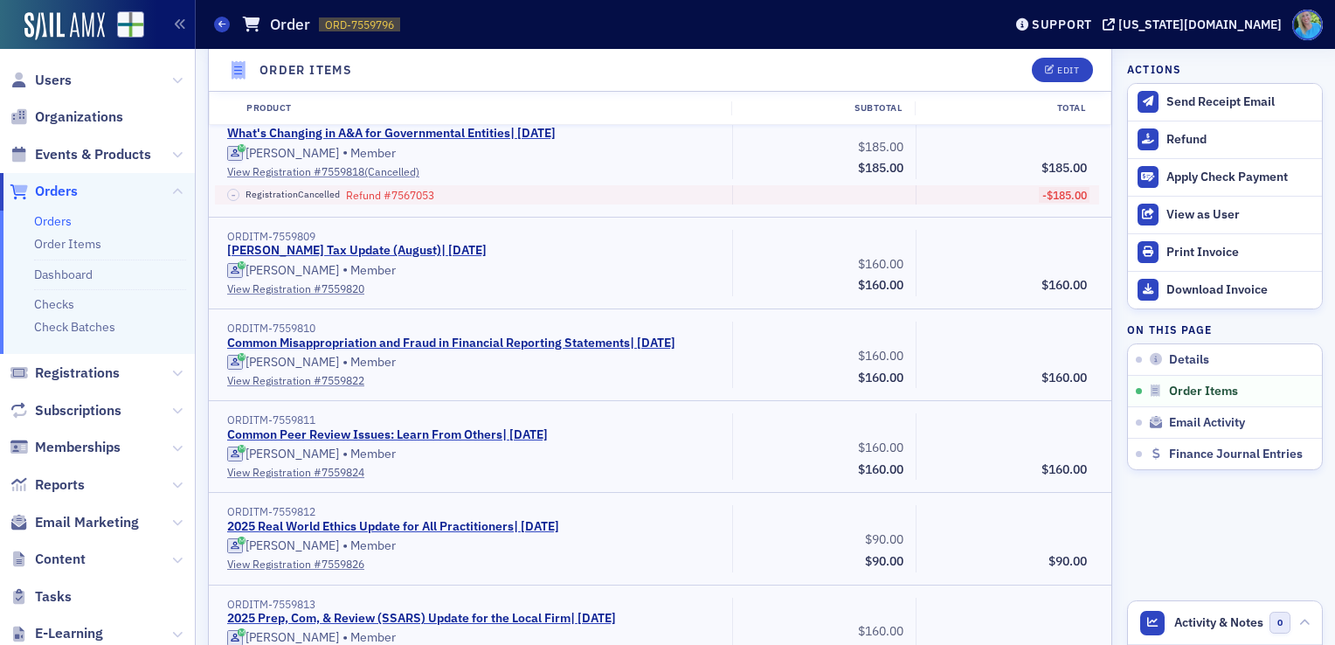
scroll to position [606, 0]
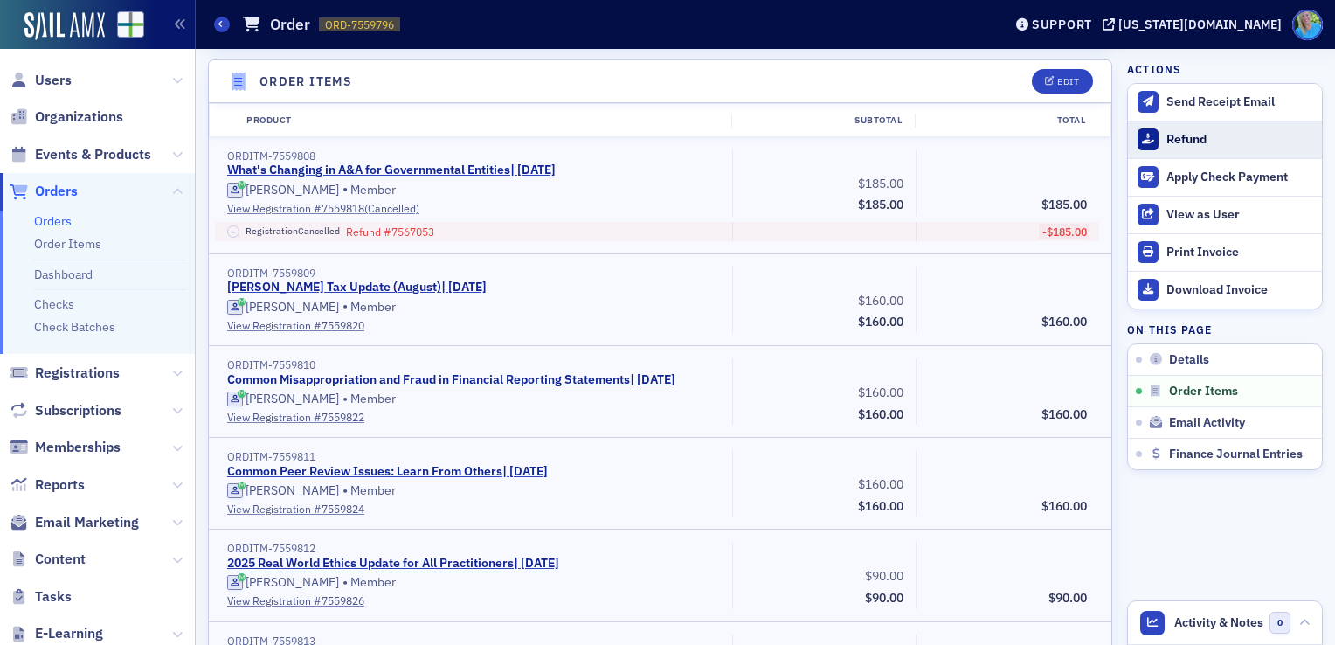
click at [1148, 137] on button "Refund" at bounding box center [1225, 140] width 194 height 38
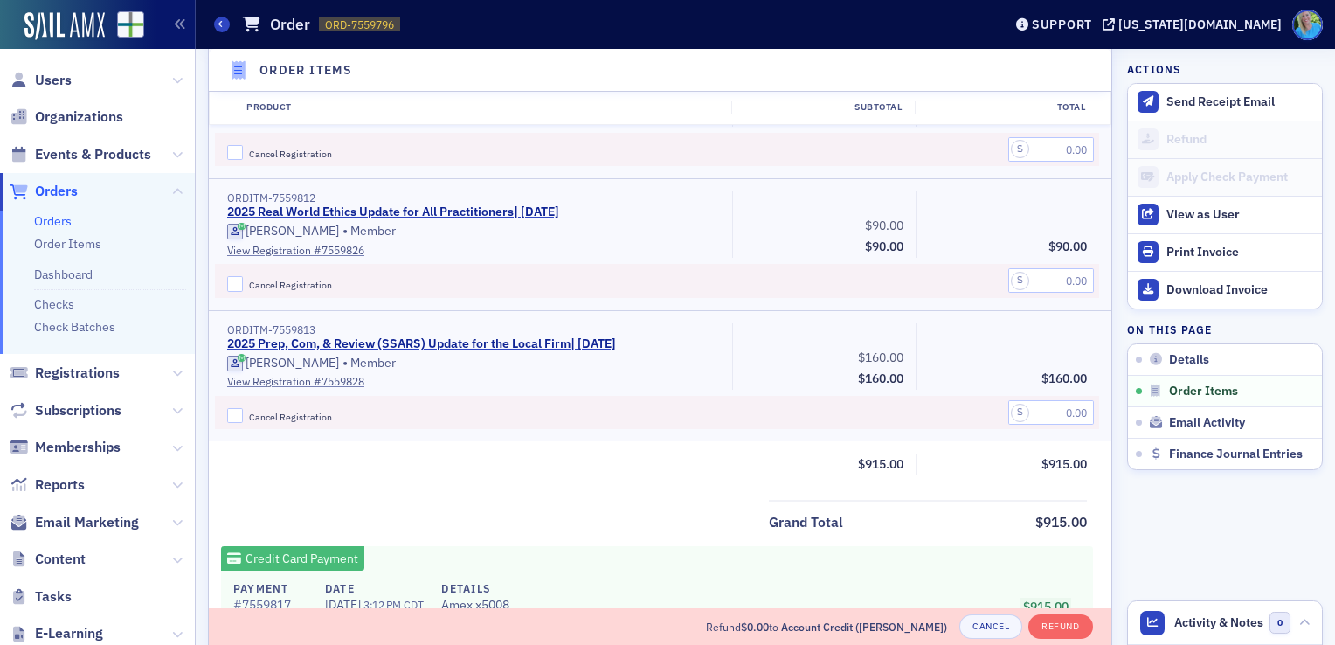
scroll to position [1282, 0]
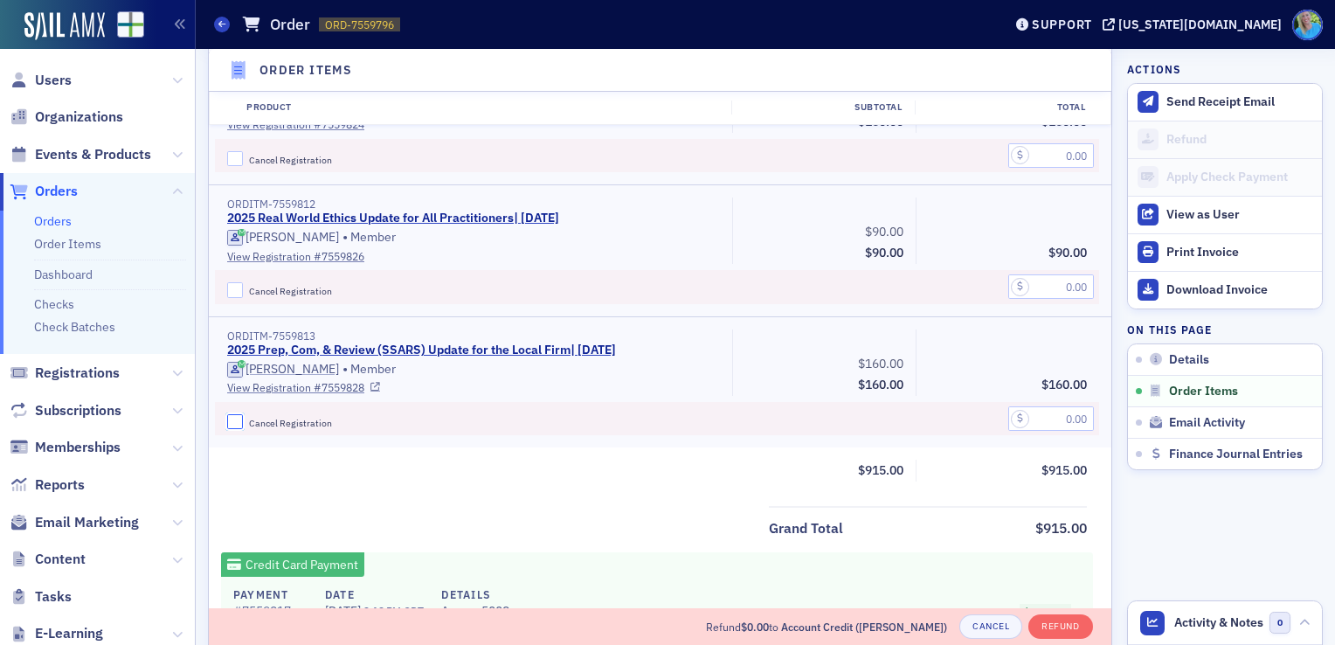
click at [234, 420] on input "Cancel Registration" at bounding box center [235, 422] width 16 height 16
checkbox input "true"
click at [1028, 426] on input "text" at bounding box center [1051, 418] width 86 height 24
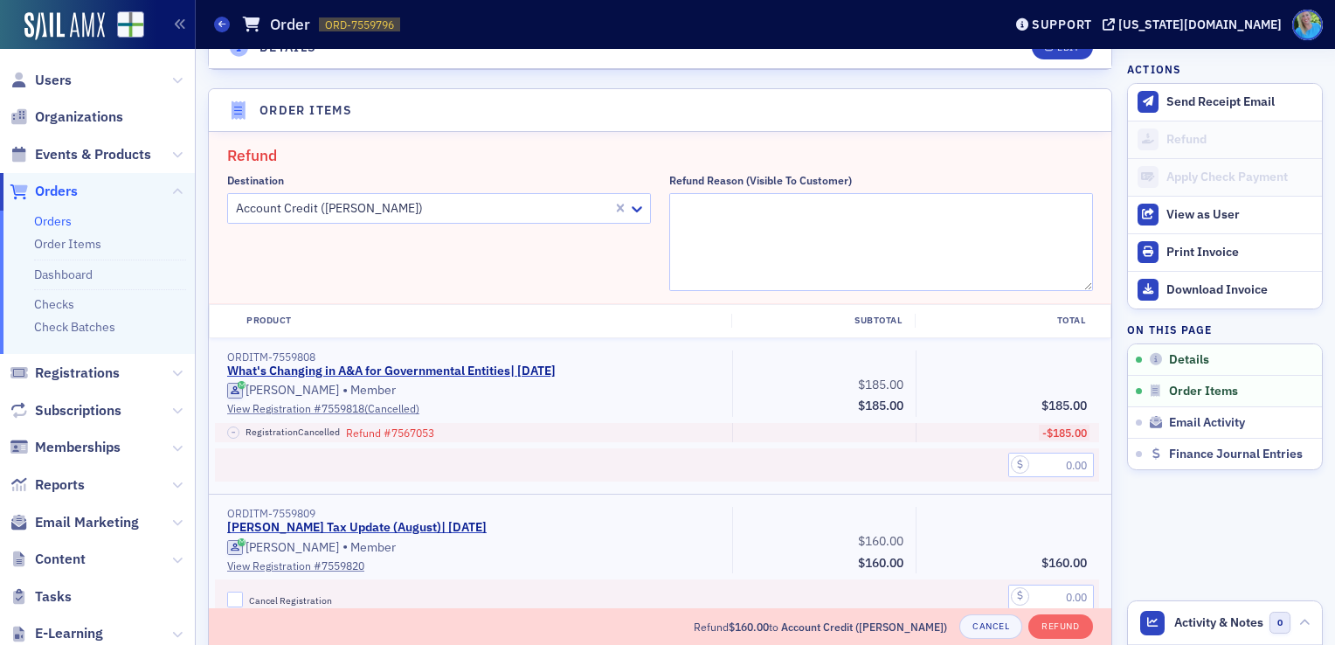
scroll to position [481, 0]
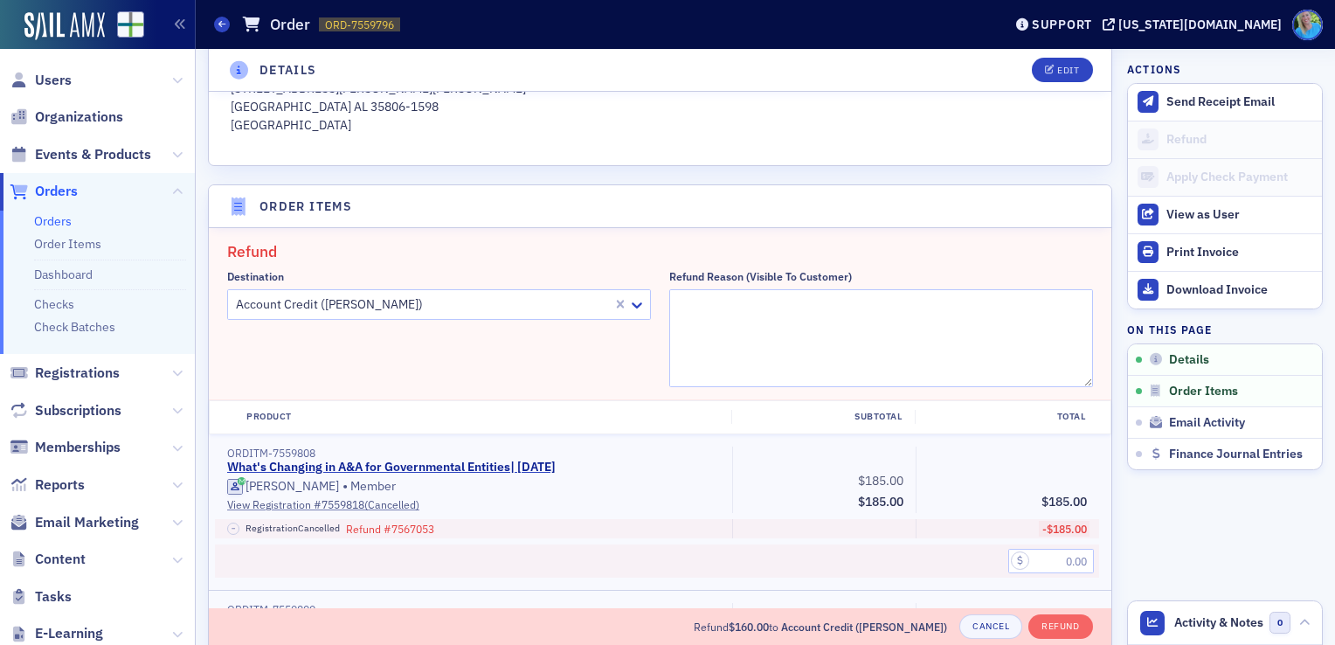
type input "160.00"
click at [881, 309] on textarea "Refund Reason (Visible to Customer)" at bounding box center [881, 338] width 424 height 98
type textarea "Can no longer attend"
click at [1030, 626] on button "Refund" at bounding box center [1060, 626] width 64 height 24
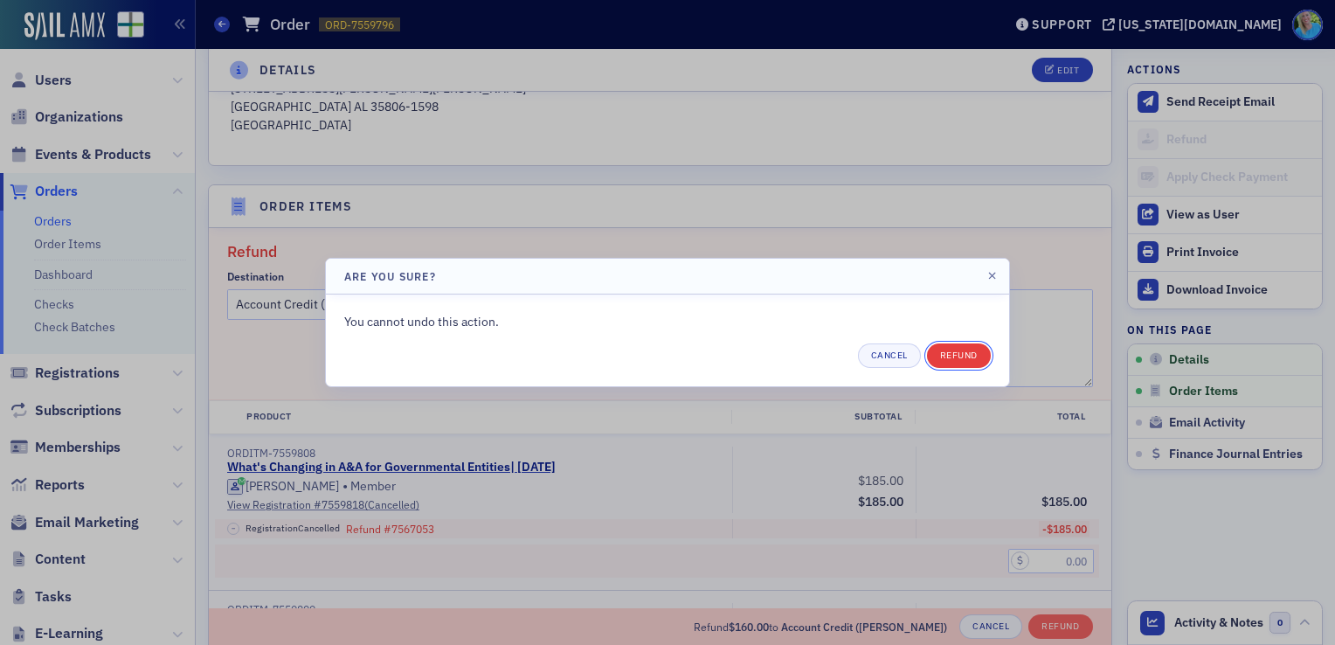
click at [959, 352] on button "Refund" at bounding box center [959, 355] width 64 height 24
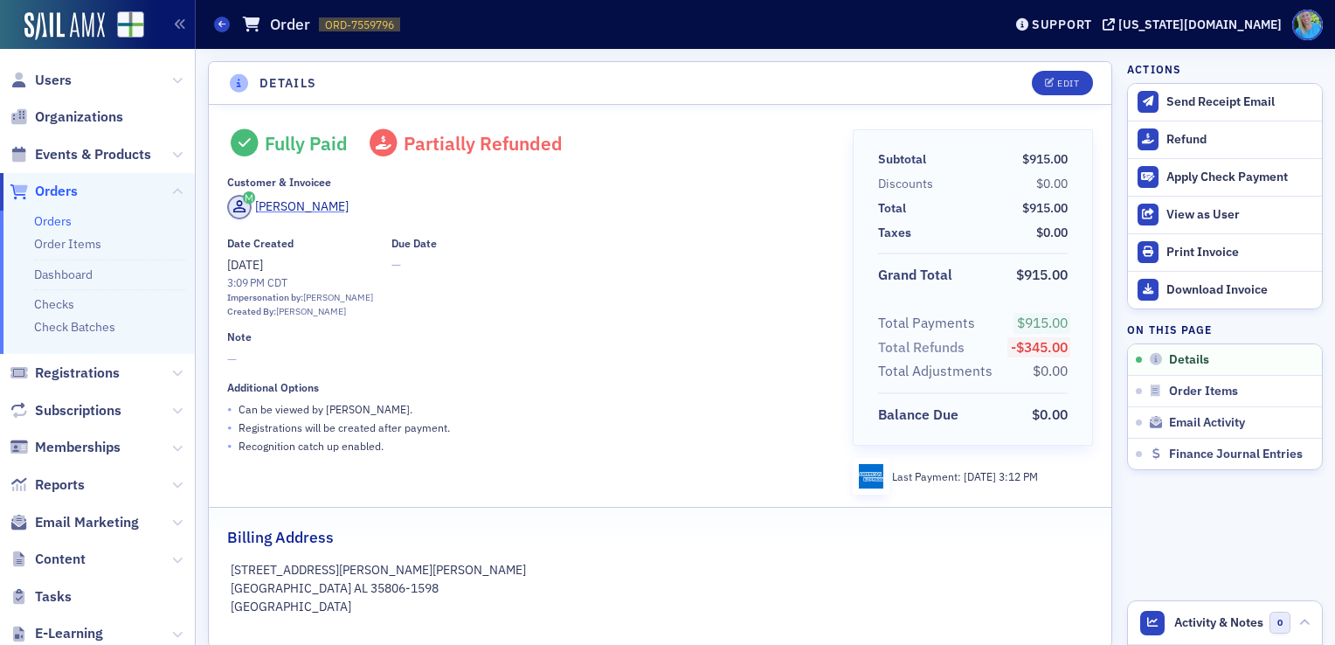
click at [280, 204] on div "[PERSON_NAME]" at bounding box center [301, 206] width 93 height 18
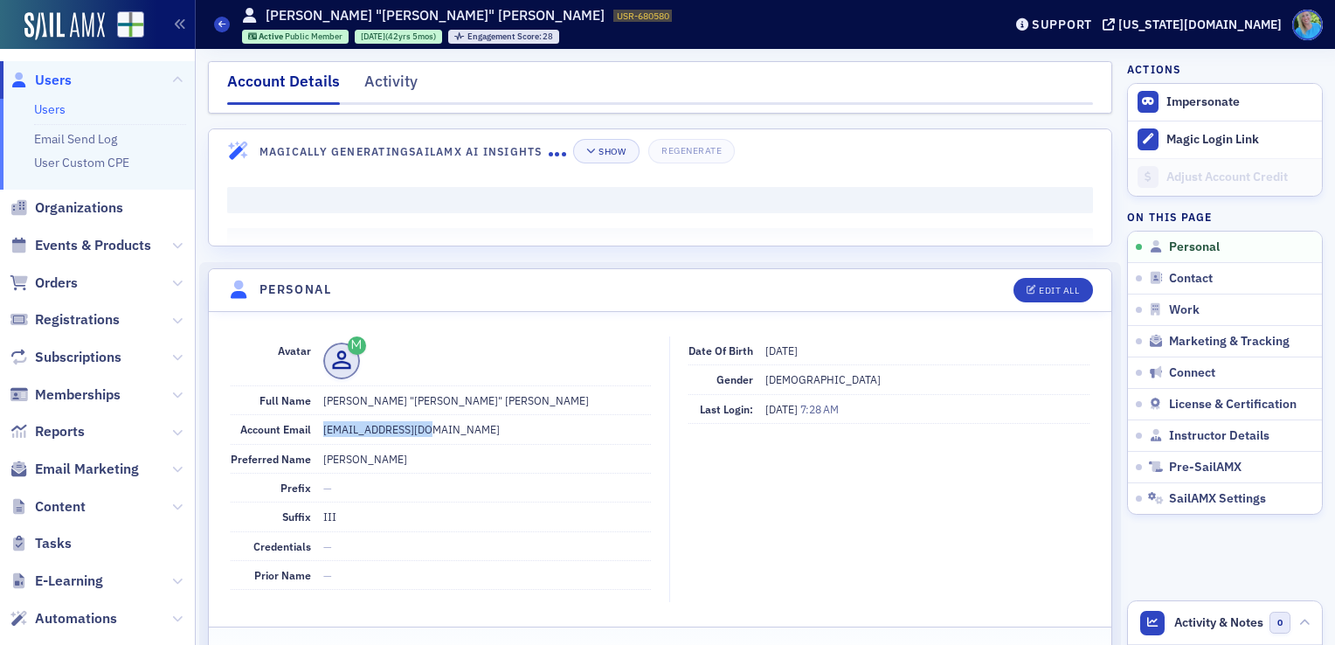
drag, startPoint x: 426, startPoint y: 432, endPoint x: 318, endPoint y: 414, distance: 109.7
click at [318, 415] on div "Account Email tuckcpa@tsahsv.com" at bounding box center [441, 429] width 420 height 29
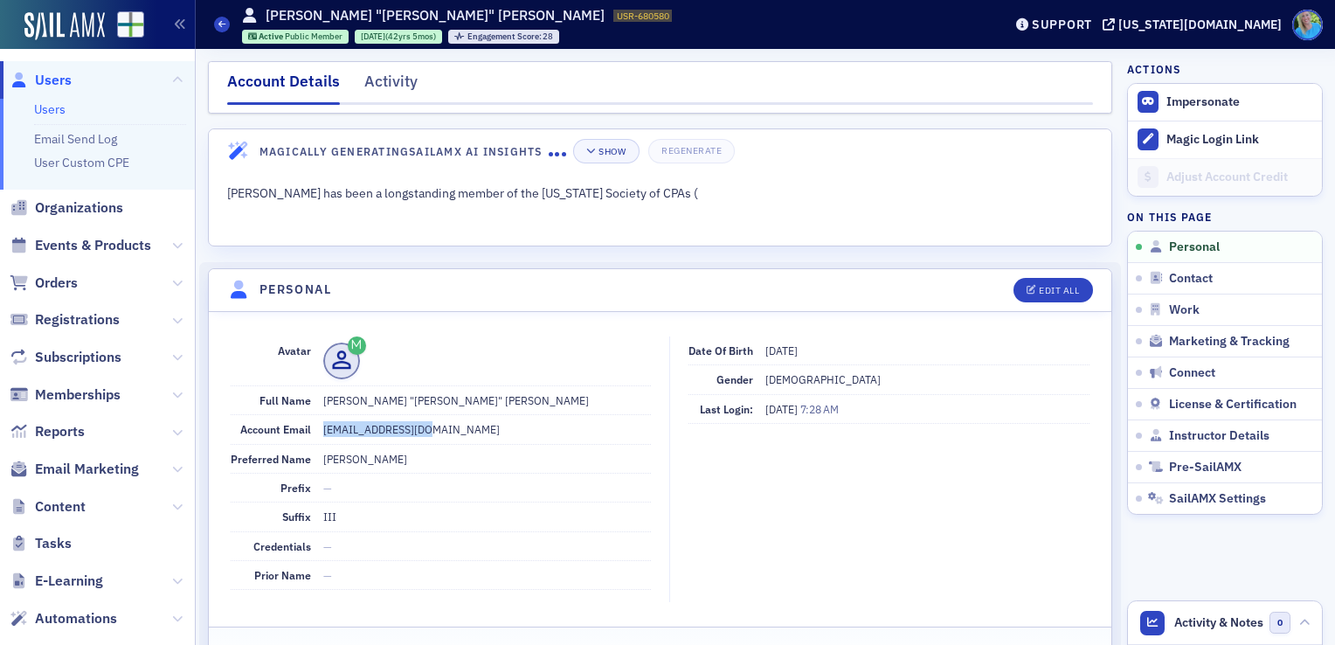
copy dd "tuckcpa@tsahsv.com"
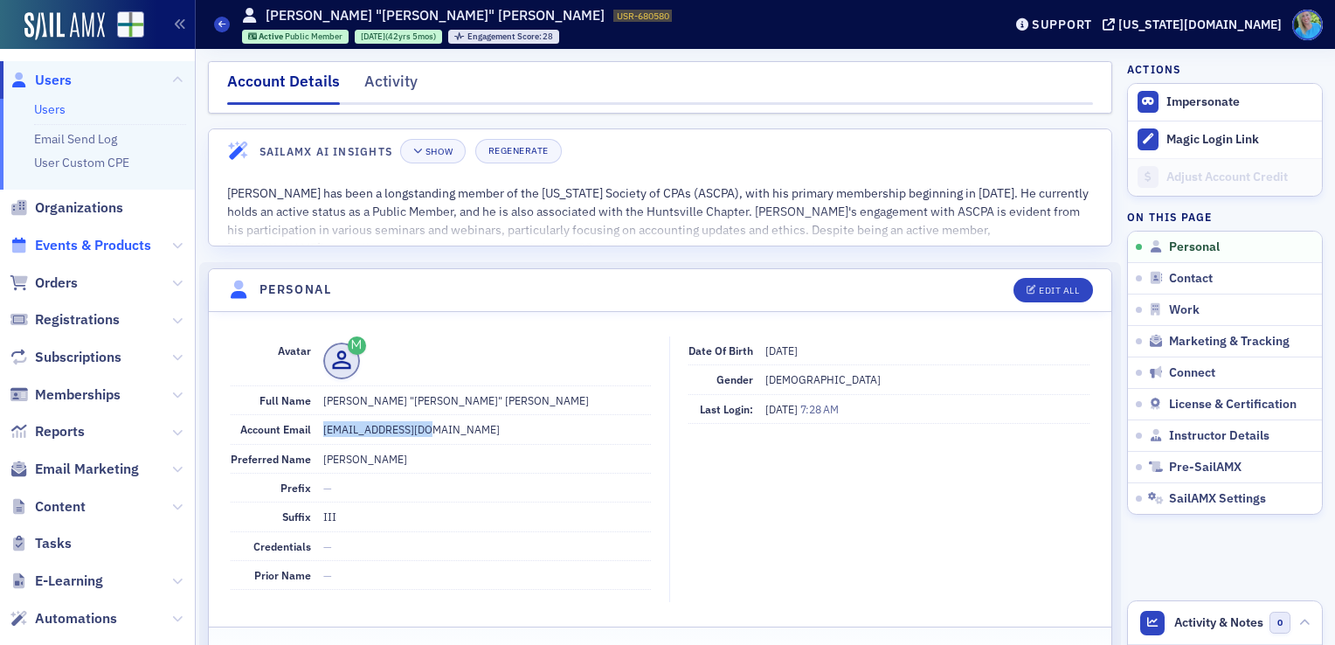
click at [87, 242] on span "Events & Products" at bounding box center [93, 245] width 116 height 19
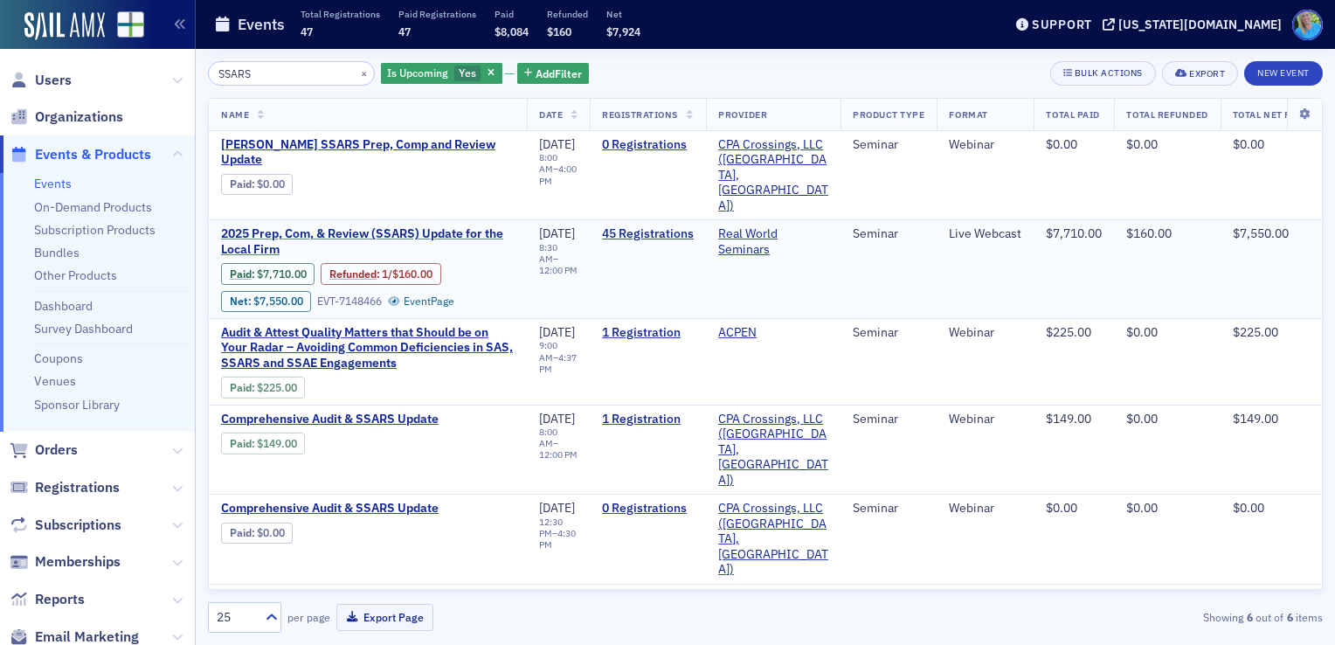
type input "SSARS"
click at [308, 226] on span "2025 Prep, Com, & Review (SSARS) Update for the Local Firm" at bounding box center [368, 241] width 294 height 31
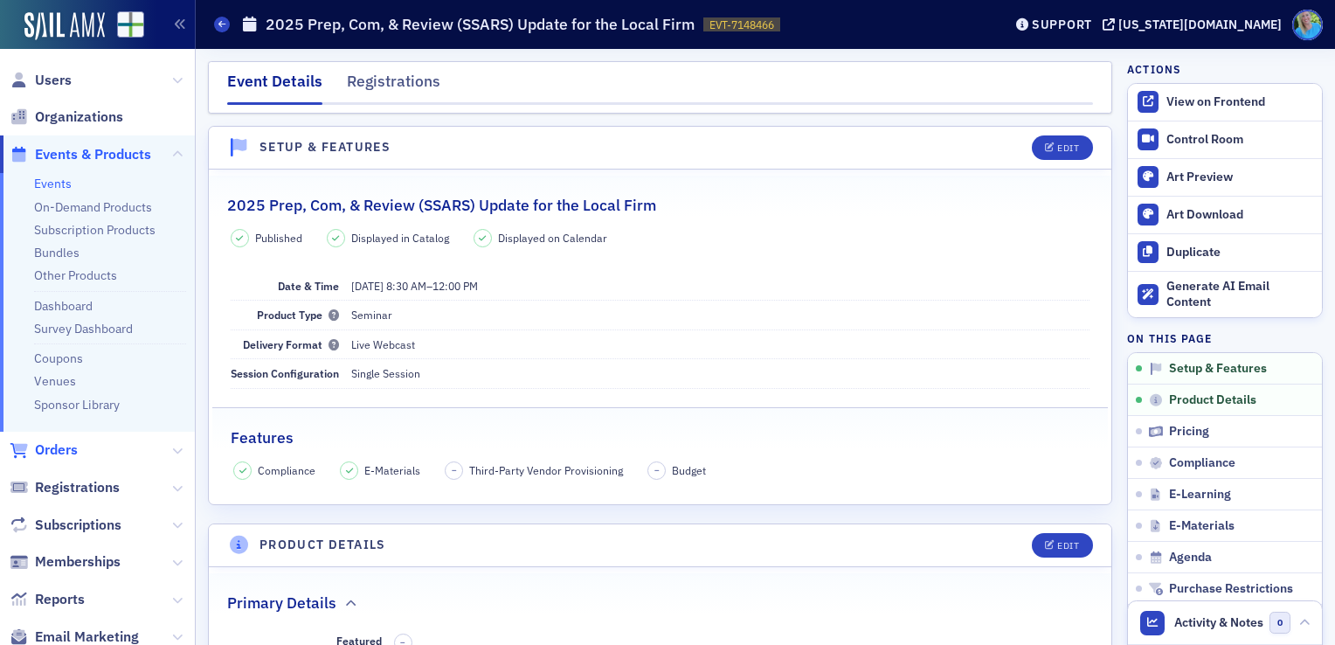
click at [48, 453] on span "Orders" at bounding box center [56, 449] width 43 height 19
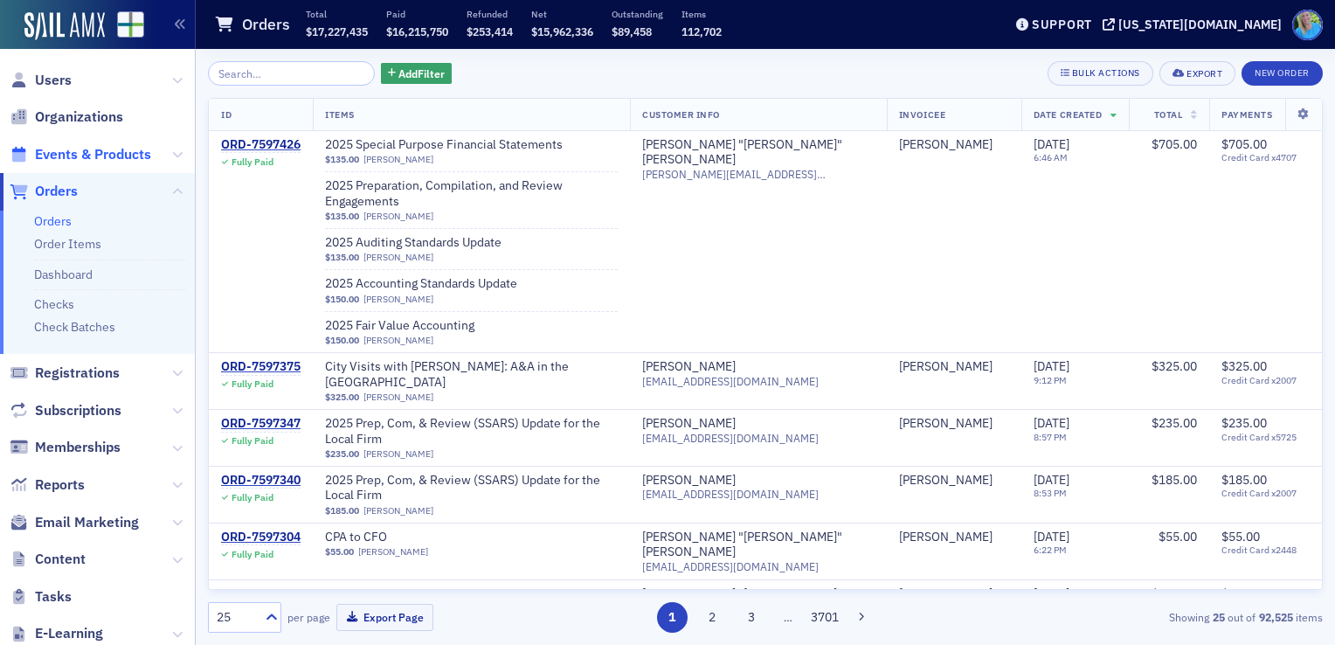
click at [68, 156] on span "Events & Products" at bounding box center [93, 154] width 116 height 19
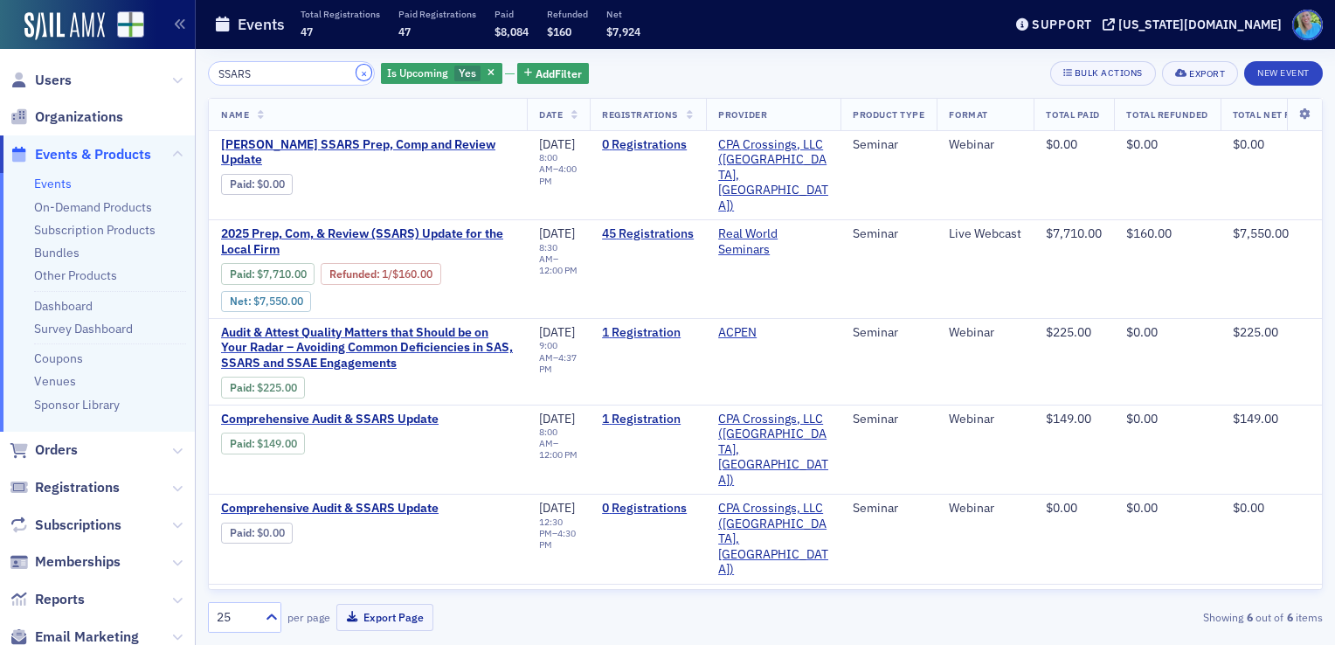
click at [356, 71] on button "×" at bounding box center [364, 73] width 16 height 16
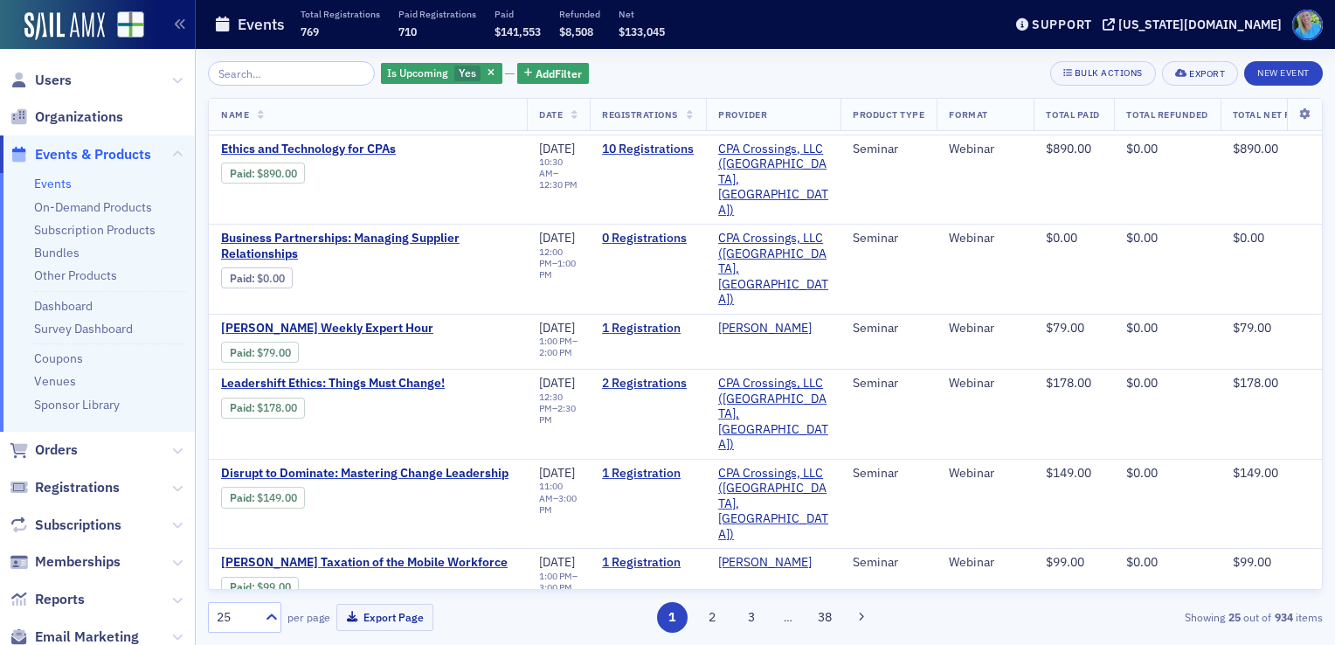
scroll to position [511, 0]
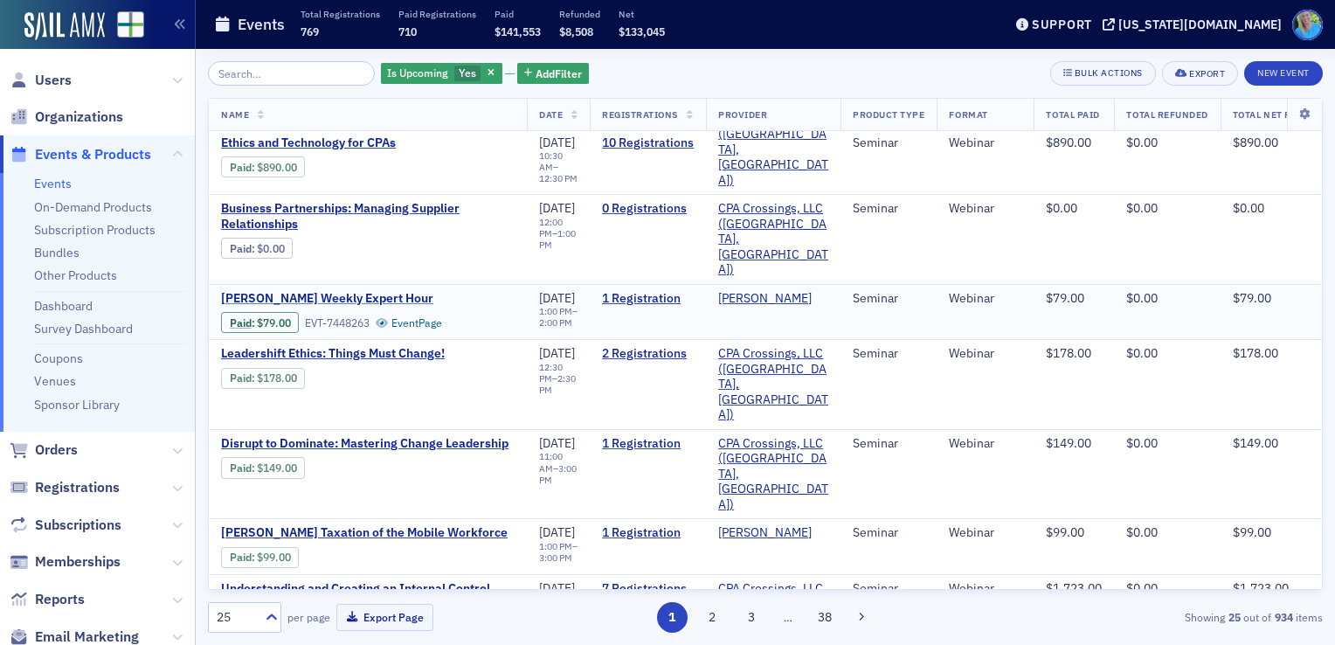
click at [345, 291] on span "[PERSON_NAME] Weekly Expert Hour" at bounding box center [368, 299] width 294 height 16
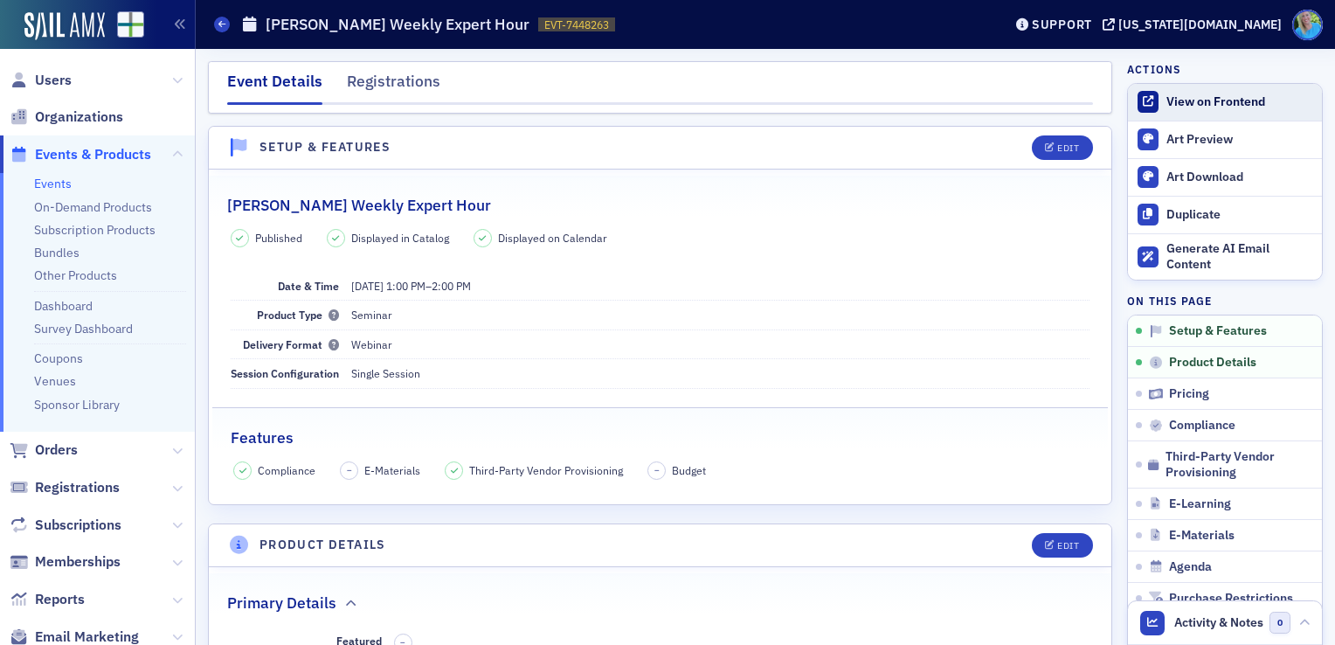
click at [1171, 94] on div "View on Frontend" at bounding box center [1239, 102] width 147 height 16
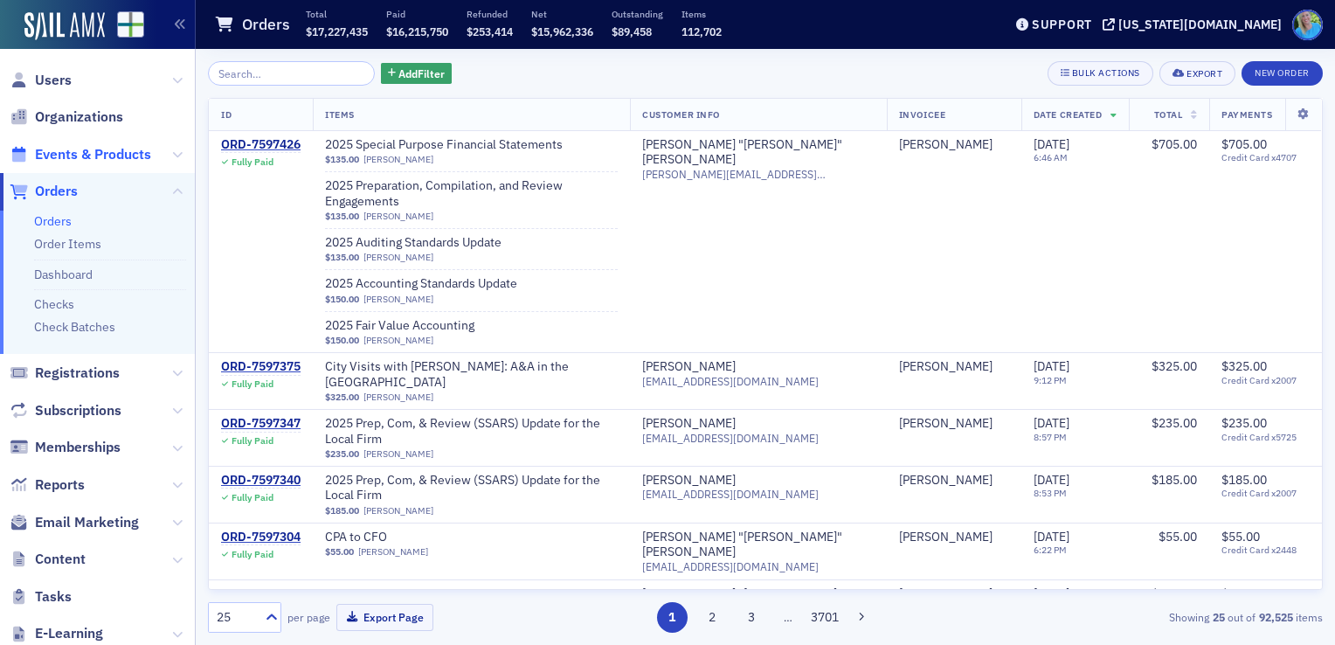
click at [80, 158] on span "Events & Products" at bounding box center [93, 154] width 116 height 19
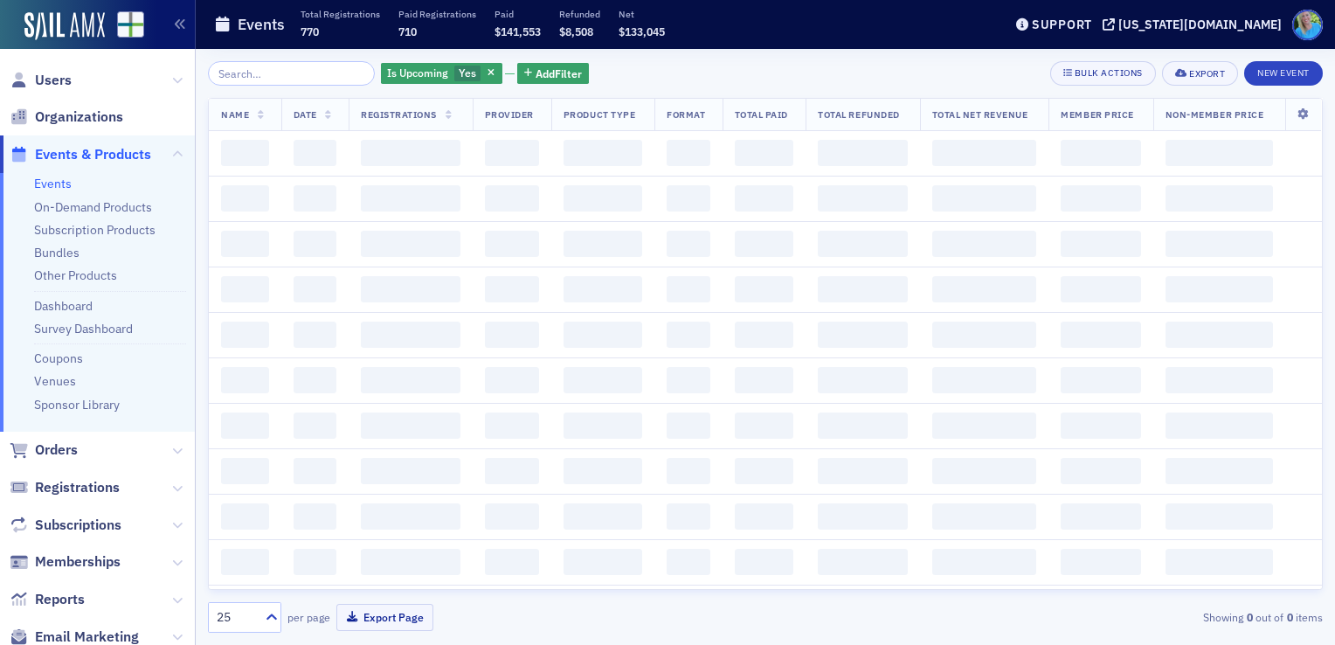
click at [251, 74] on input "search" at bounding box center [291, 73] width 167 height 24
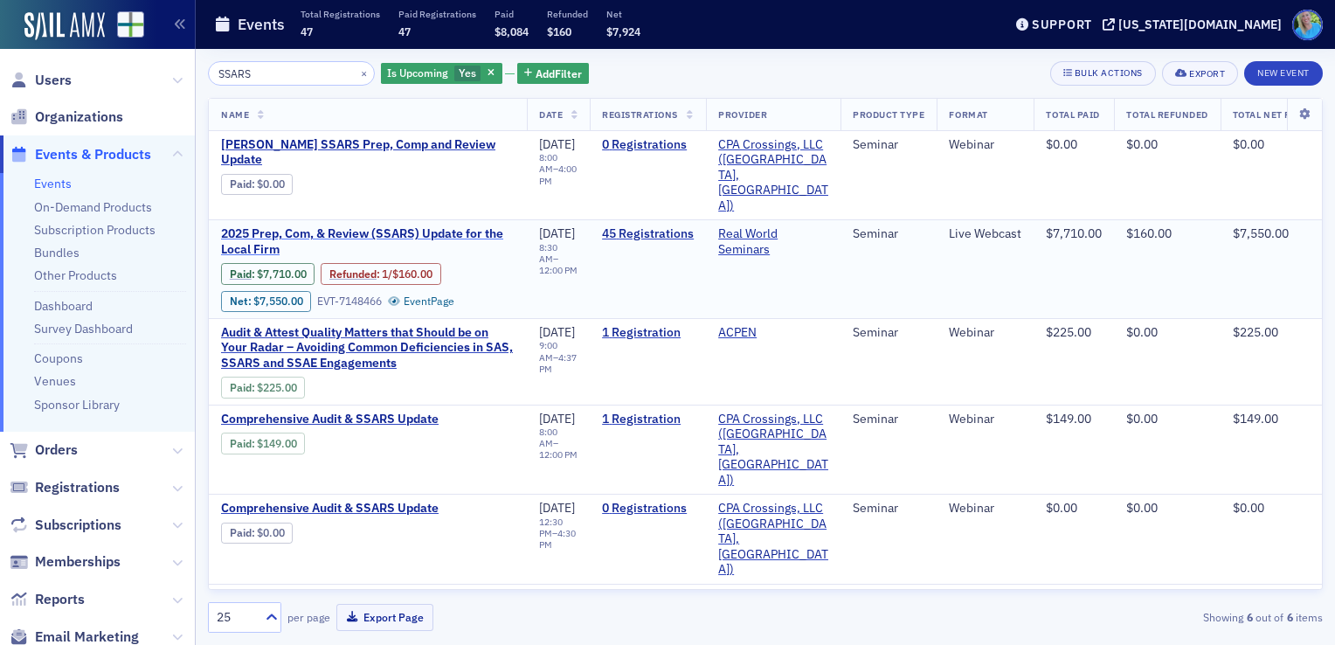
type input "SSARS"
click at [368, 226] on span "2025 Prep, Com, & Review (SSARS) Update for the Local Firm" at bounding box center [368, 241] width 294 height 31
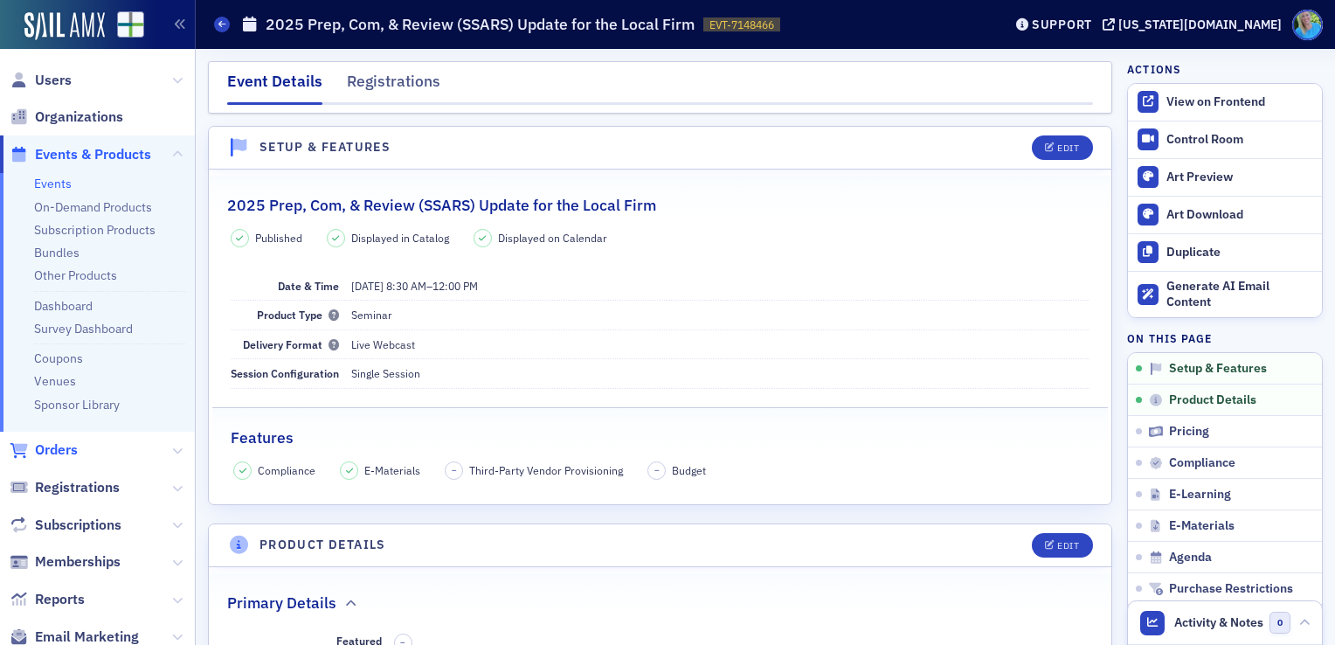
click at [58, 453] on span "Orders" at bounding box center [56, 449] width 43 height 19
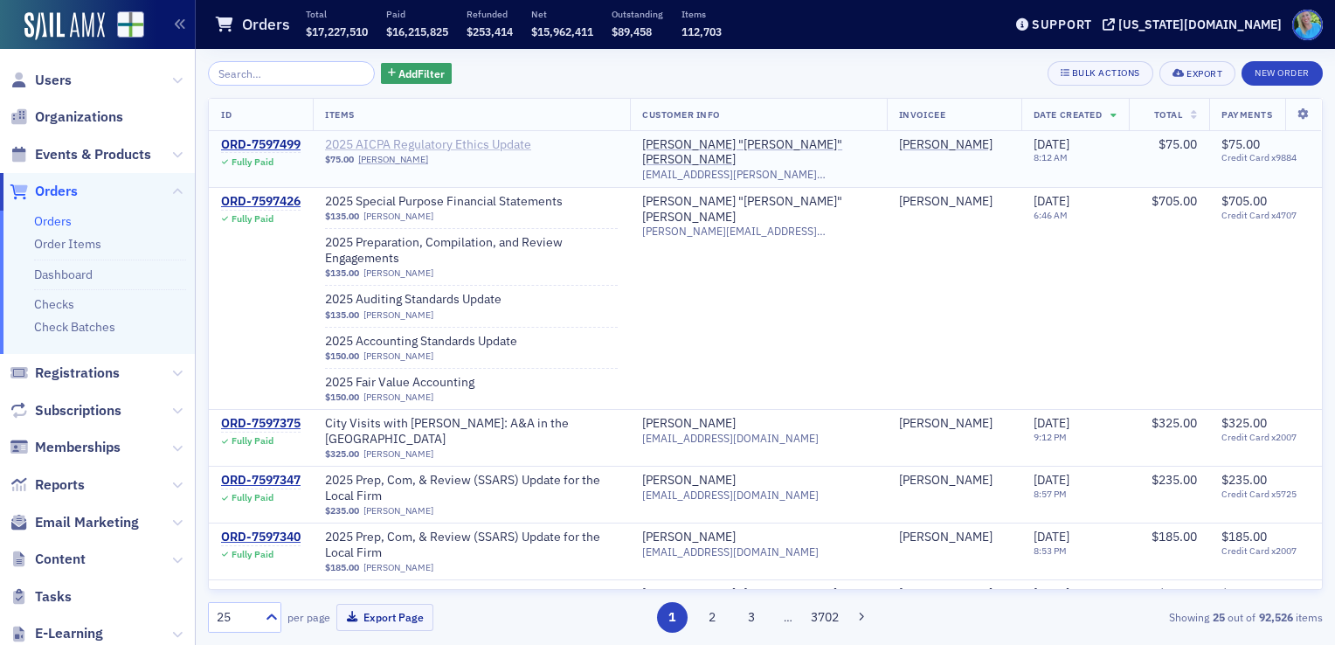
click at [433, 138] on span "2025 AICPA Regulatory Ethics Update" at bounding box center [435, 145] width 220 height 16
click at [58, 156] on span "Events & Products" at bounding box center [93, 154] width 116 height 19
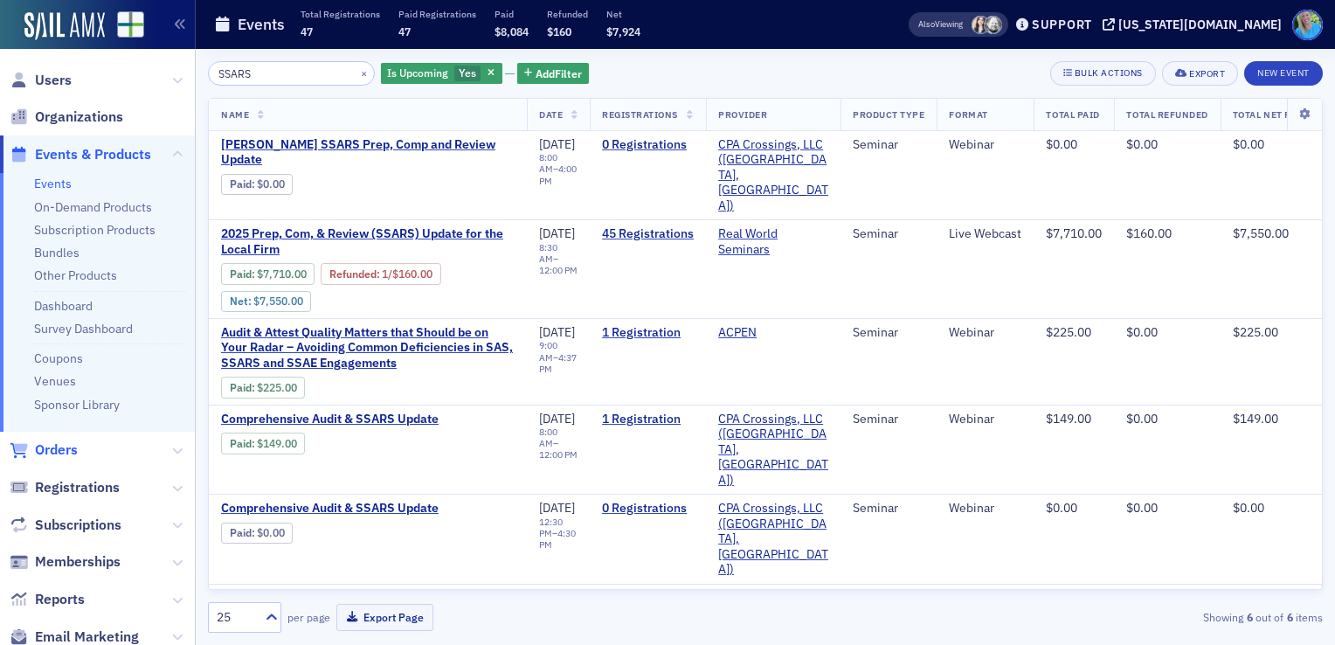
click at [49, 451] on span "Orders" at bounding box center [56, 449] width 43 height 19
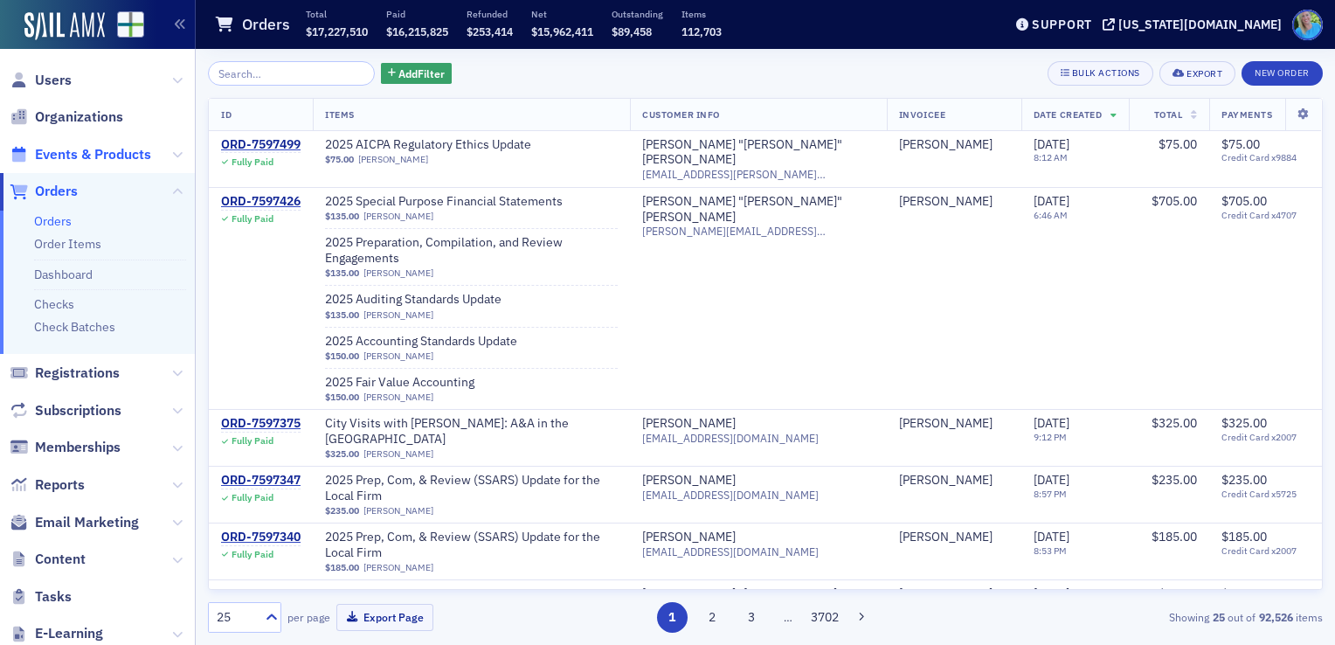
click at [128, 152] on span "Events & Products" at bounding box center [93, 154] width 116 height 19
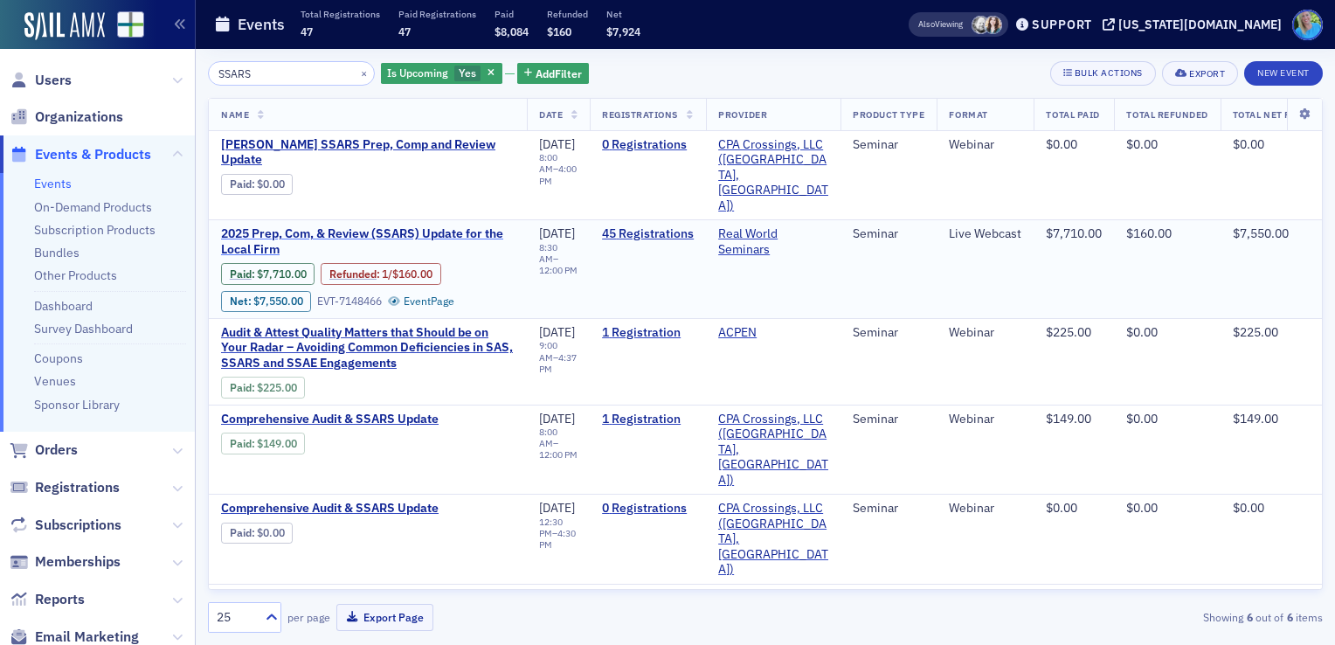
click at [265, 229] on span "2025 Prep, Com, & Review (SSARS) Update for the Local Firm" at bounding box center [368, 241] width 294 height 31
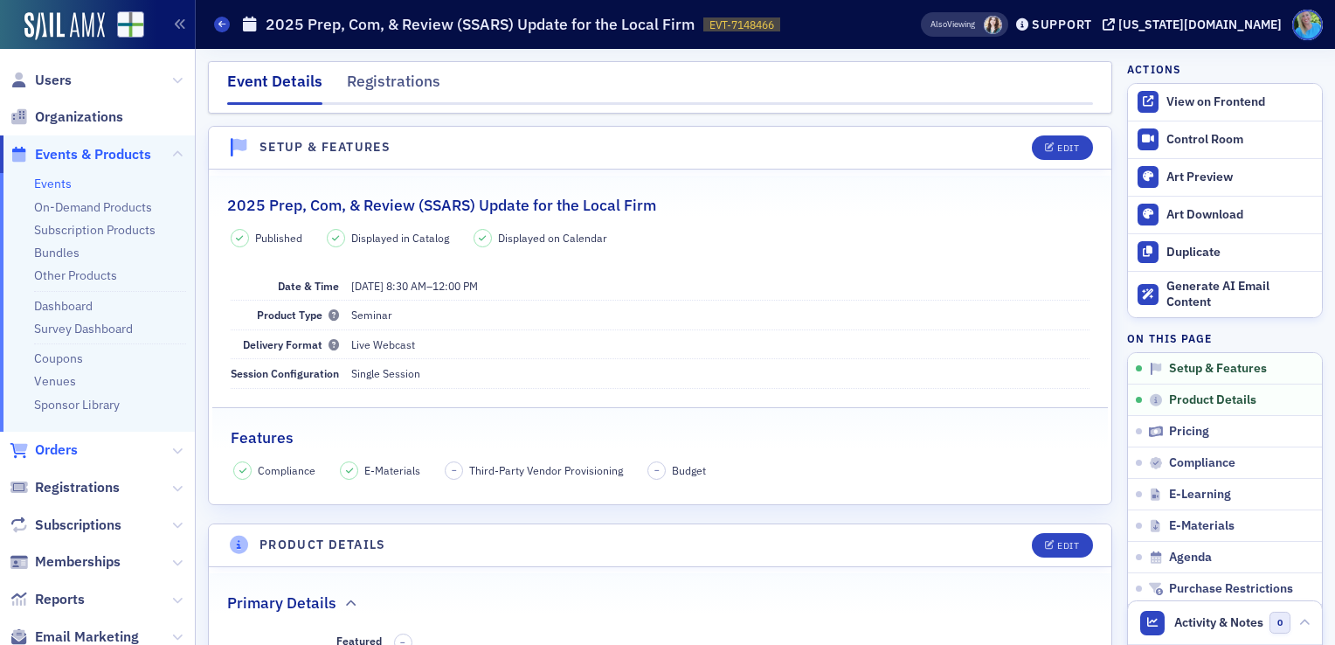
click at [62, 454] on span "Orders" at bounding box center [56, 449] width 43 height 19
